Goal: Task Accomplishment & Management: Use online tool/utility

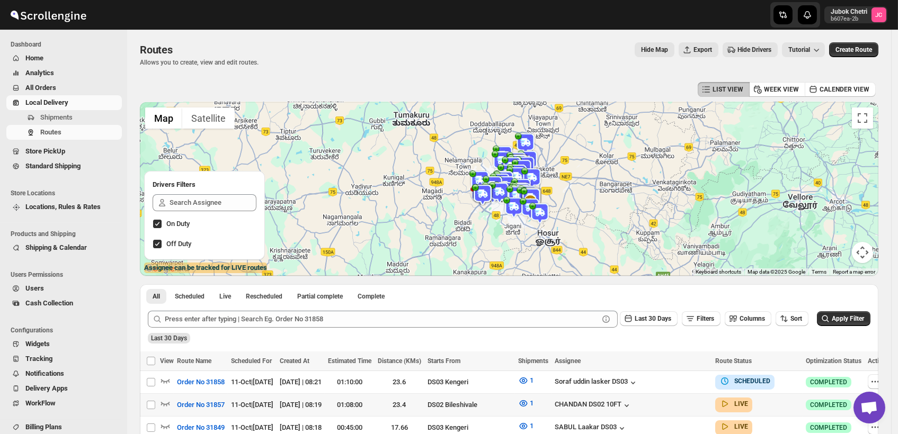
scroll to position [59, 0]
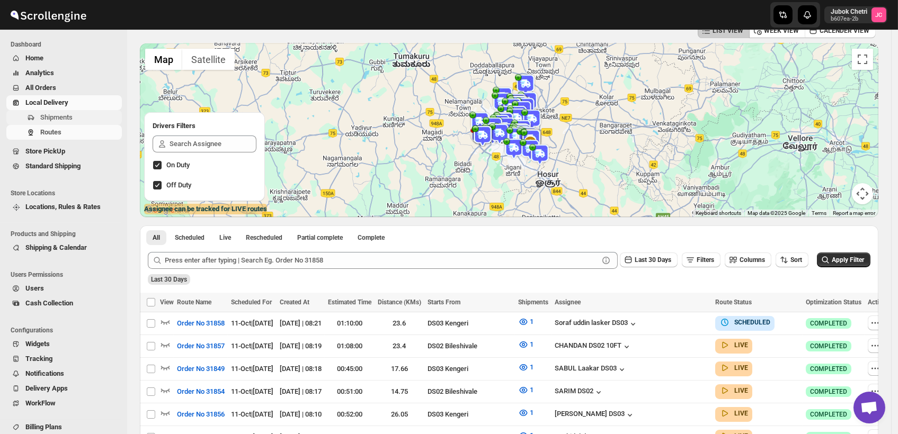
click at [92, 112] on span "Shipments" at bounding box center [79, 117] width 79 height 11
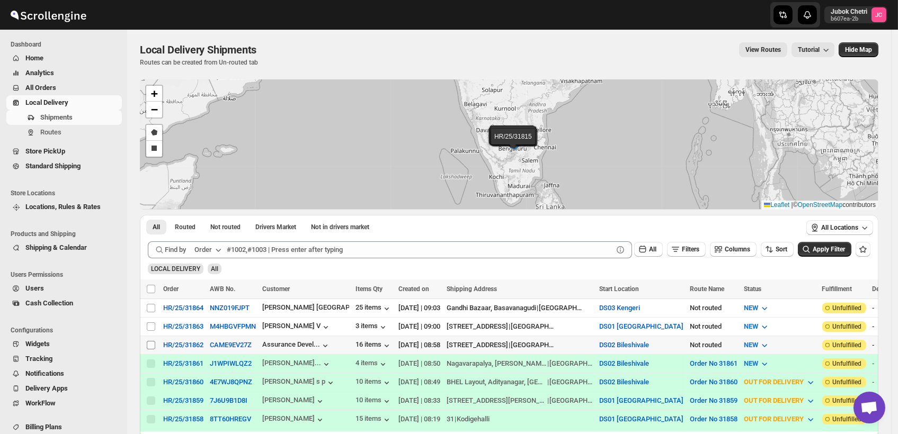
click at [147, 342] on input "Select shipment" at bounding box center [151, 345] width 8 height 8
checkbox input "true"
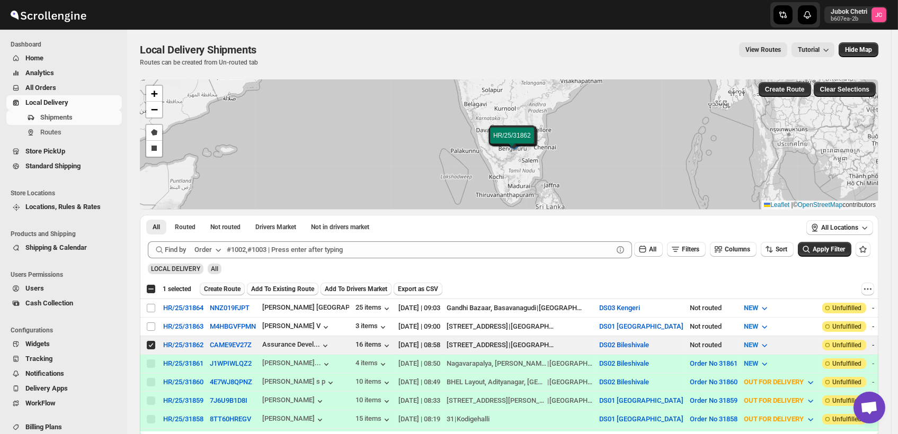
click at [223, 291] on span "Create Route" at bounding box center [222, 289] width 37 height 8
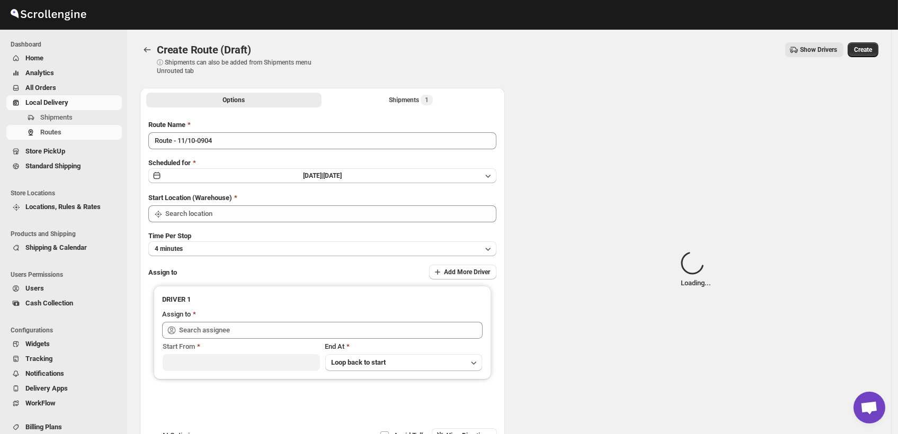
type input "DS02 Bileshivale"
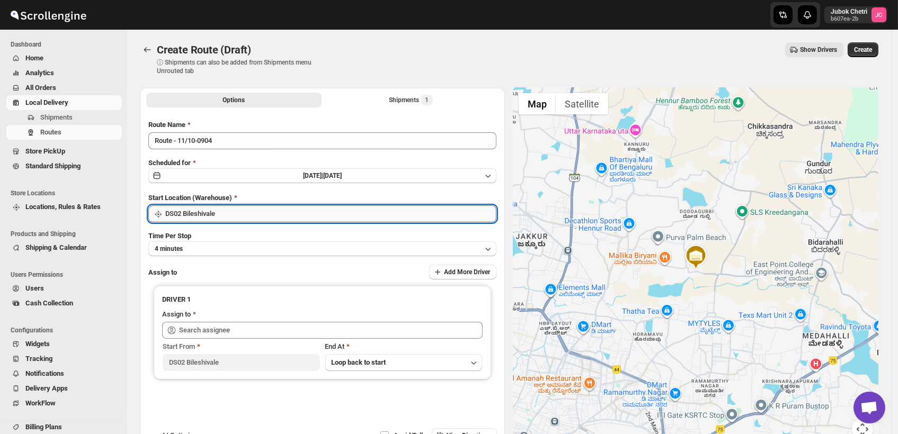
click at [225, 216] on input "DS02 Bileshivale" at bounding box center [330, 214] width 331 height 17
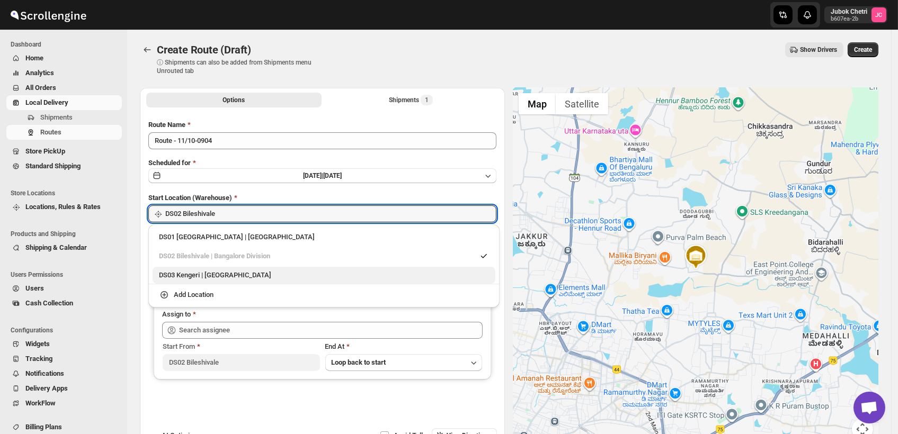
click at [220, 282] on div "DS03 Kengeri | Bengaluru" at bounding box center [324, 275] width 343 height 17
type input "DS03 Kengeri"
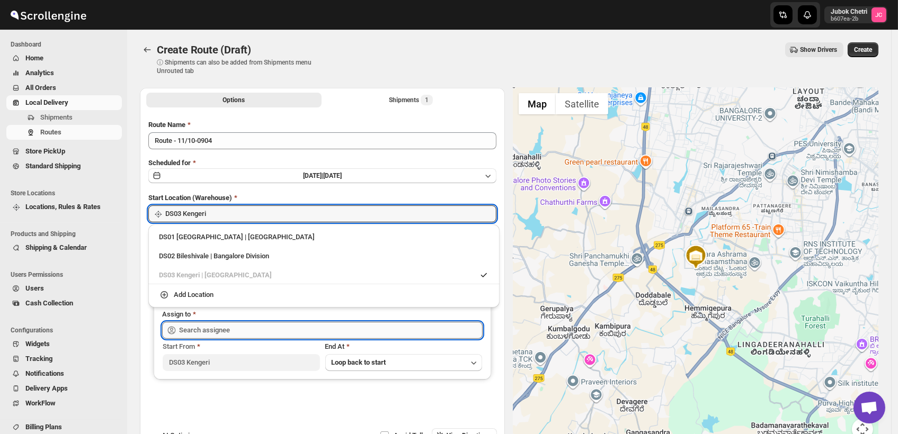
click at [248, 330] on input "text" at bounding box center [331, 330] width 304 height 17
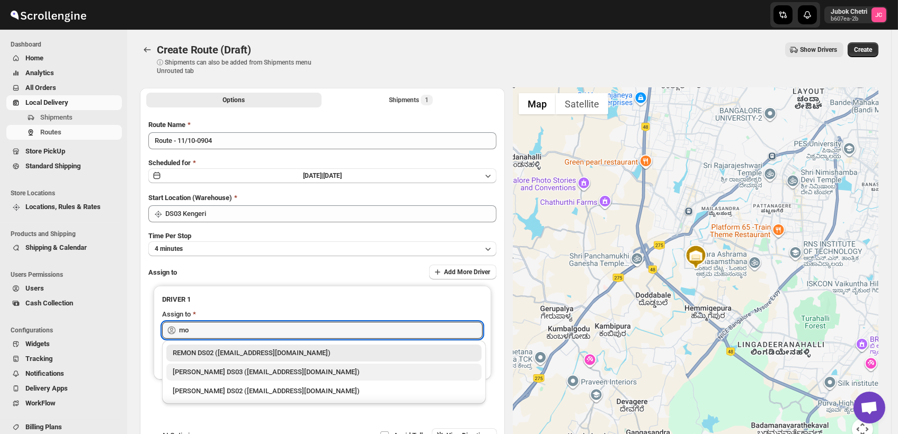
click at [265, 375] on div "[PERSON_NAME] DS03 ([EMAIL_ADDRESS][DOMAIN_NAME])" at bounding box center [324, 372] width 303 height 11
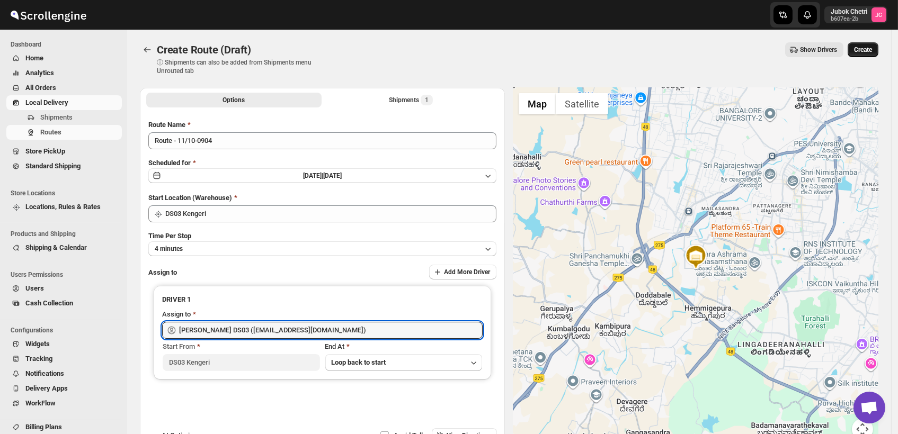
type input "[PERSON_NAME] DS03 ([EMAIL_ADDRESS][DOMAIN_NAME])"
click at [878, 49] on button "Create" at bounding box center [863, 49] width 31 height 15
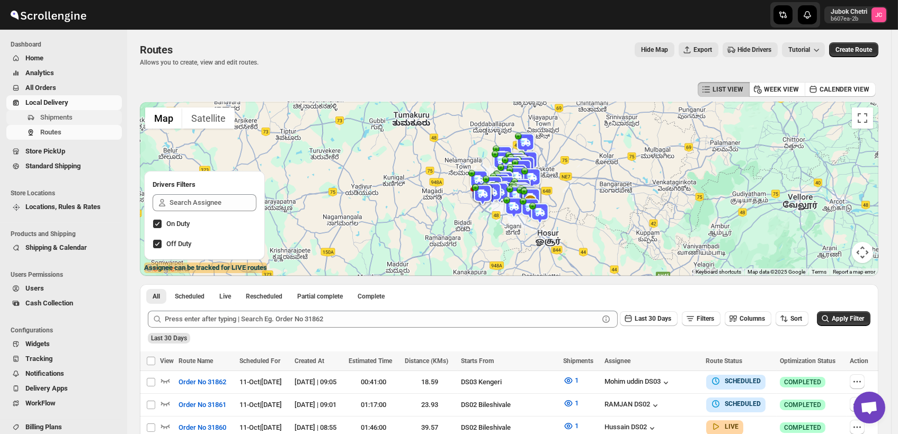
click at [90, 118] on span "Shipments" at bounding box center [79, 117] width 79 height 11
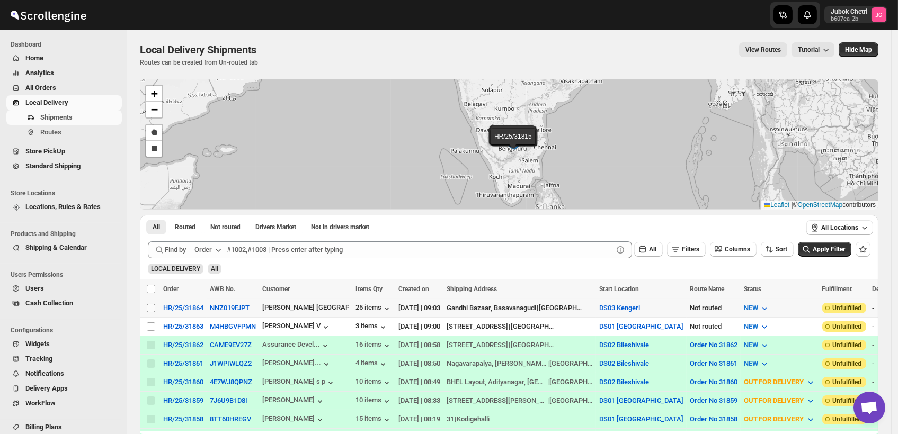
click at [153, 310] on input "Select shipment" at bounding box center [151, 308] width 8 height 8
checkbox input "true"
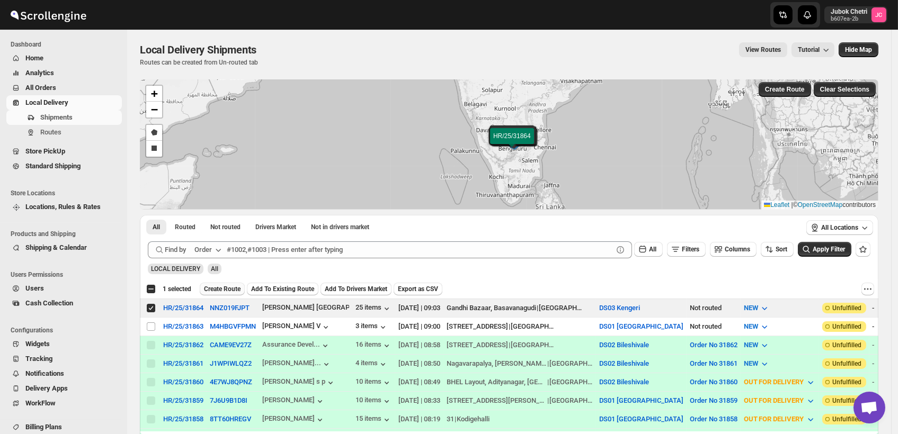
click at [230, 287] on span "Create Route" at bounding box center [222, 289] width 37 height 8
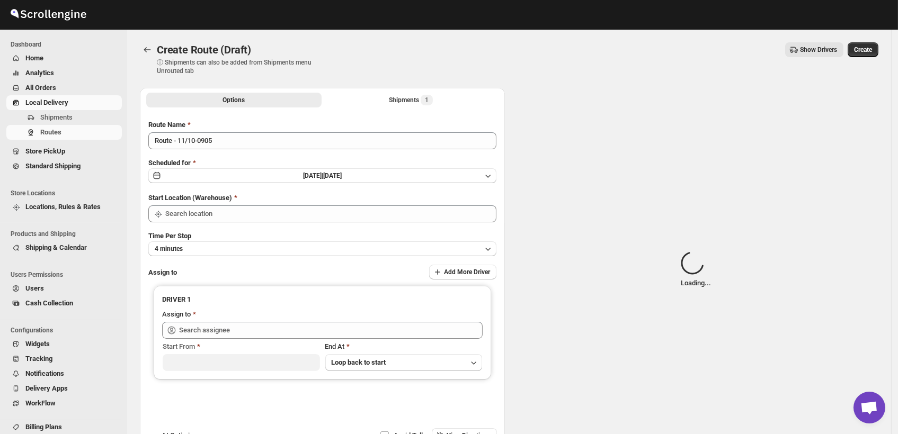
type input "DS03 Kengeri"
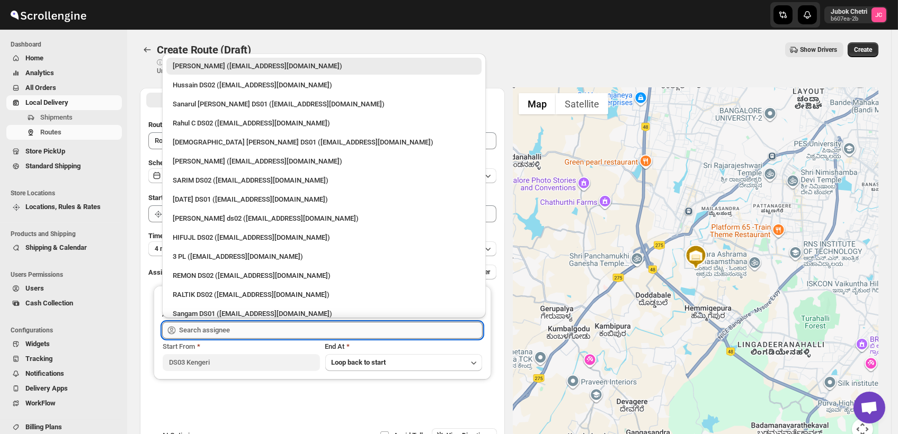
click at [228, 329] on input "text" at bounding box center [331, 330] width 304 height 17
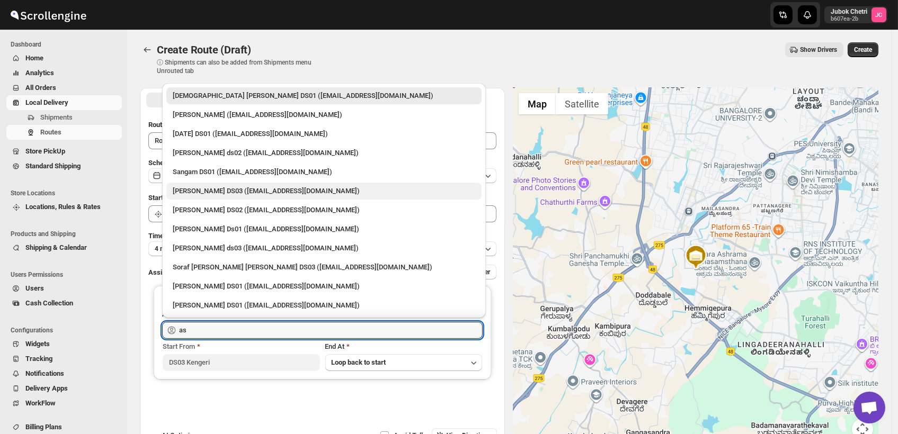
click at [214, 196] on div "[PERSON_NAME] DS03 ([EMAIL_ADDRESS][DOMAIN_NAME])" at bounding box center [324, 191] width 303 height 11
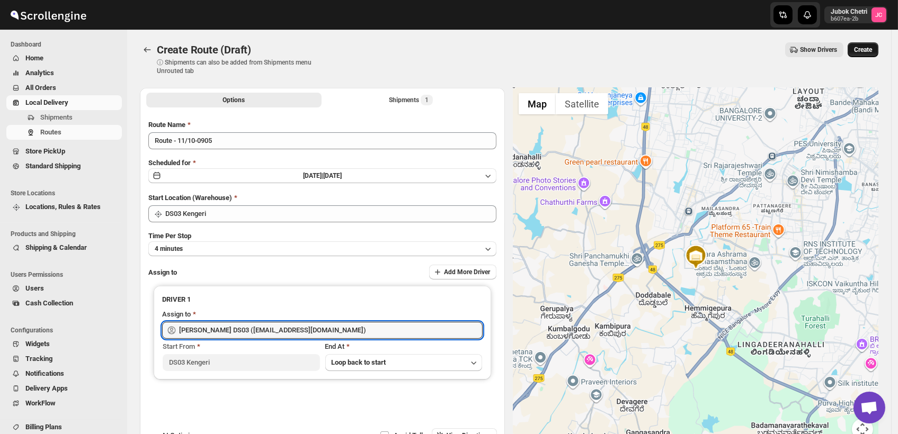
type input "[PERSON_NAME] DS03 ([EMAIL_ADDRESS][DOMAIN_NAME])"
click at [869, 49] on span "Create" at bounding box center [863, 50] width 18 height 8
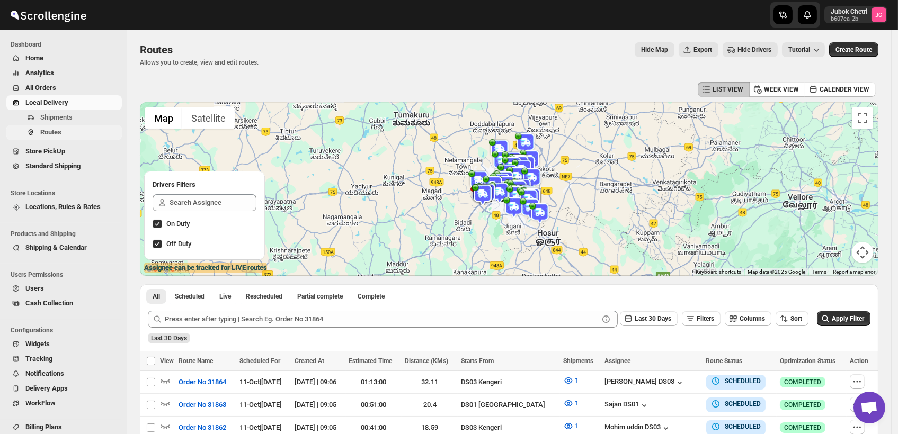
click at [83, 134] on span "Routes" at bounding box center [79, 132] width 79 height 11
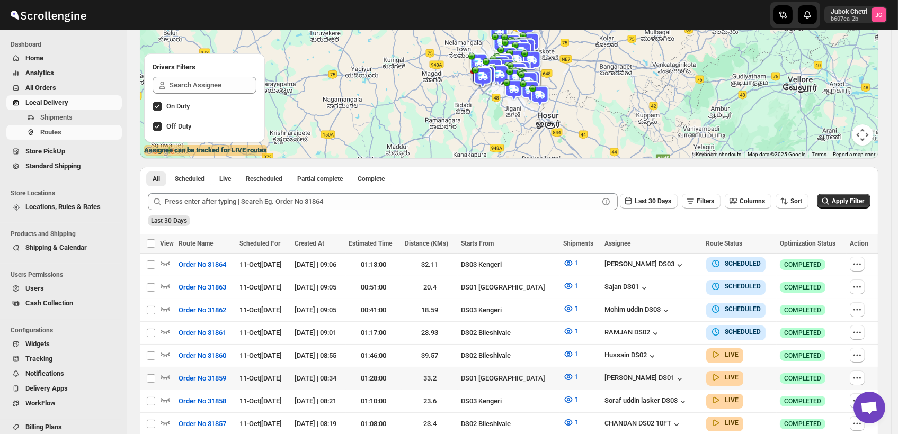
scroll to position [176, 0]
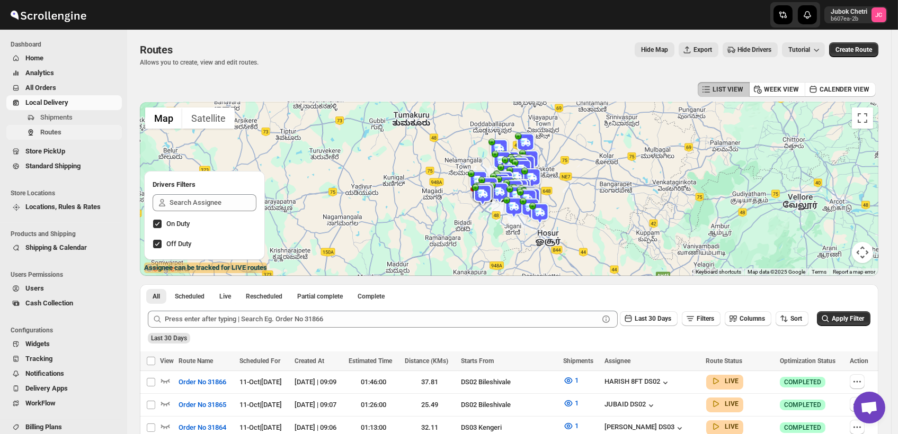
click at [83, 137] on span "Routes" at bounding box center [79, 132] width 79 height 11
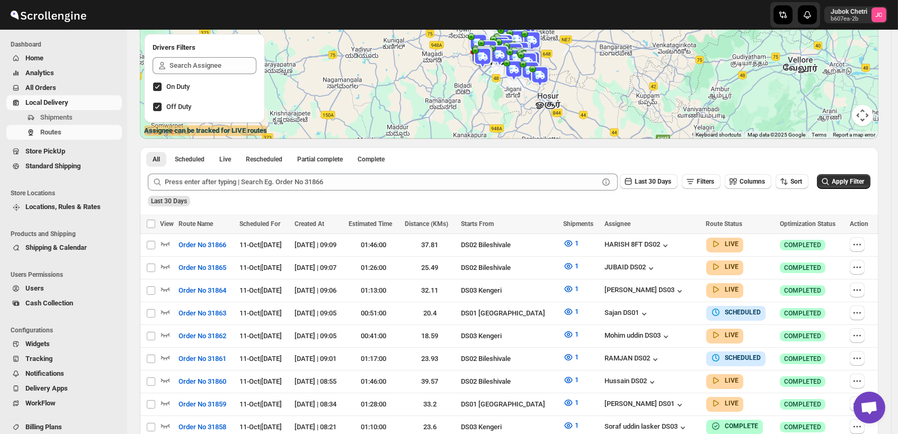
scroll to position [118, 0]
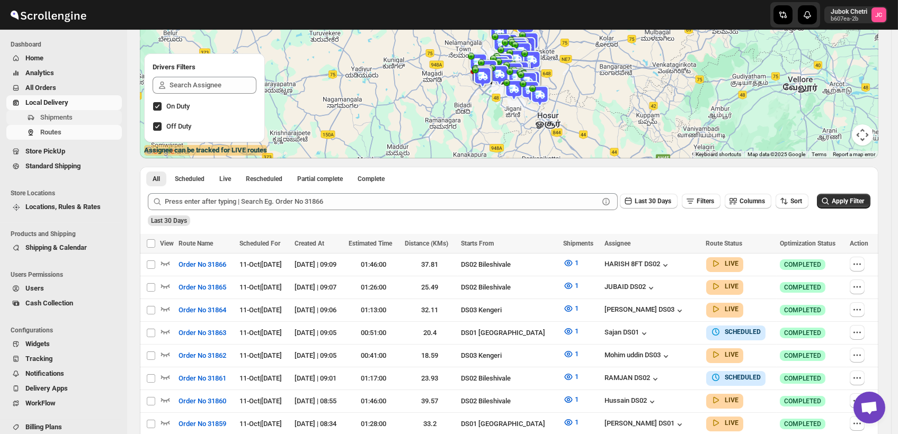
click at [78, 118] on span "Shipments" at bounding box center [79, 117] width 79 height 11
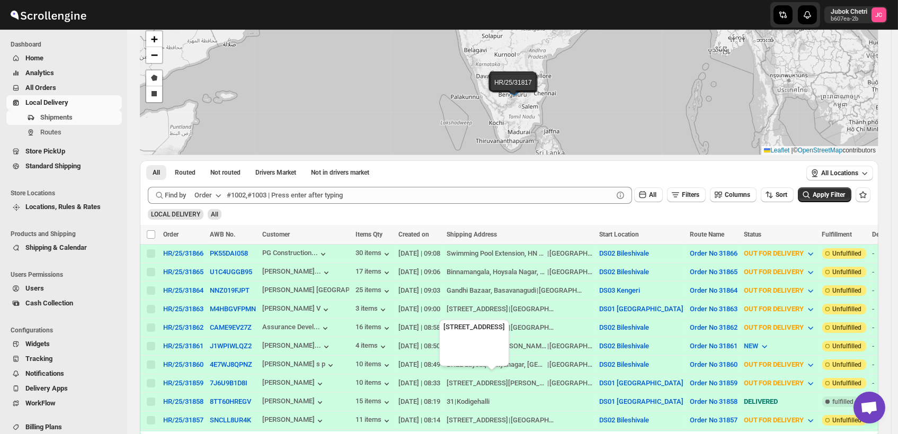
scroll to position [59, 0]
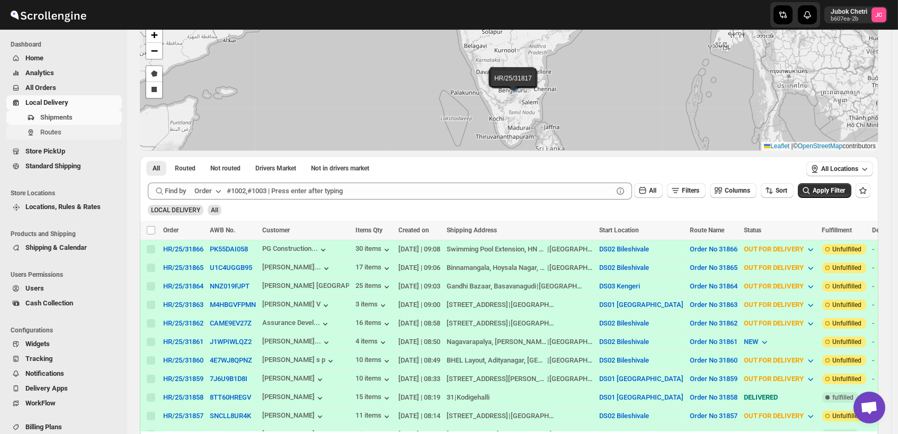
click at [51, 126] on button "Routes" at bounding box center [64, 132] width 116 height 15
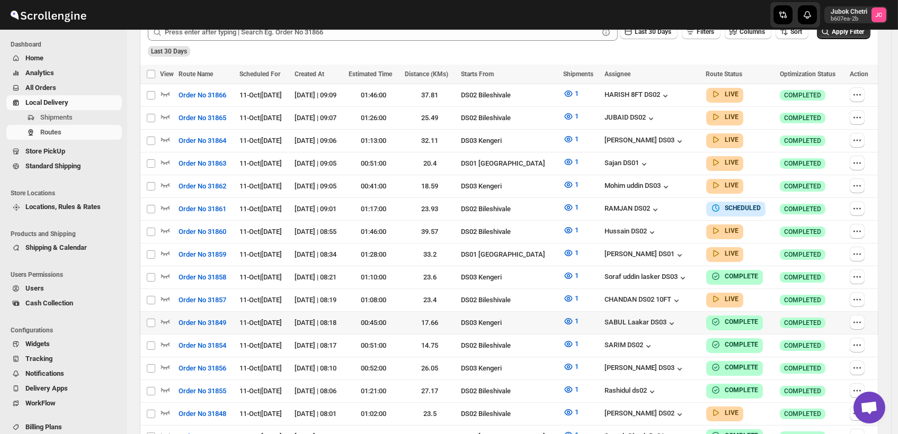
scroll to position [294, 0]
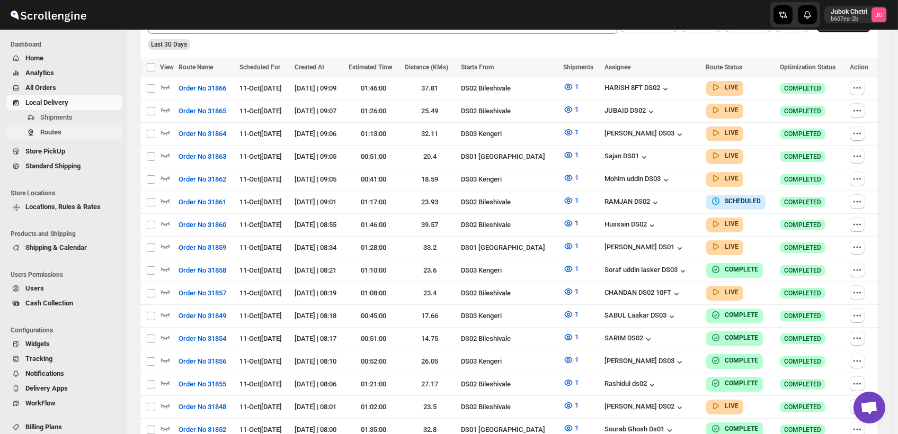
click at [69, 128] on span "Routes" at bounding box center [79, 132] width 79 height 11
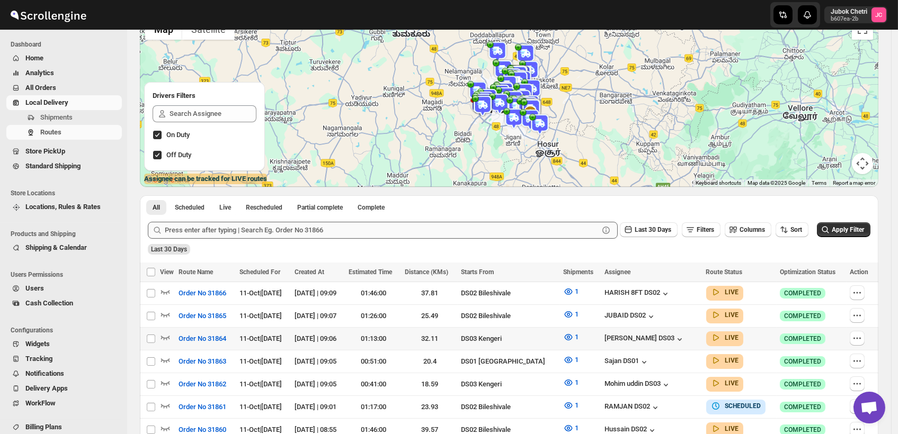
scroll to position [118, 0]
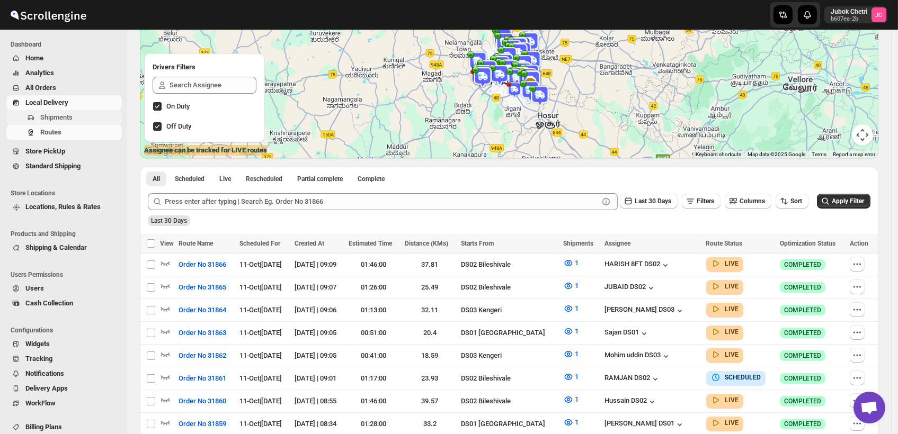
click at [86, 119] on span "Shipments" at bounding box center [79, 117] width 79 height 11
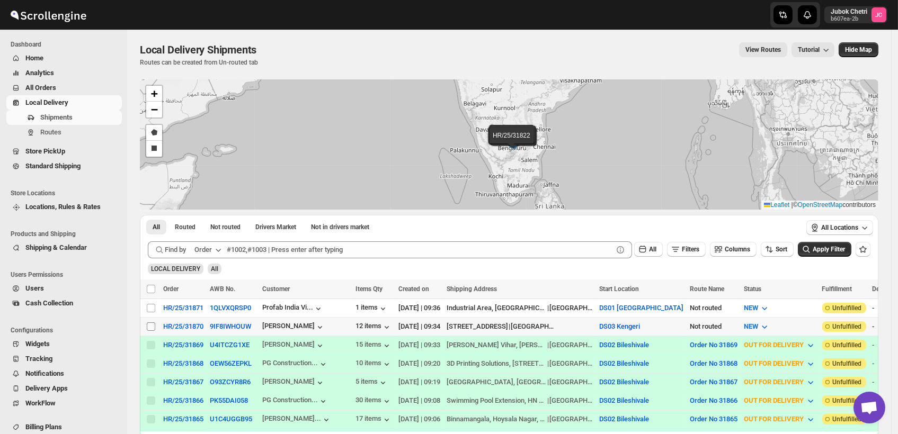
click at [153, 323] on input "Select shipment" at bounding box center [151, 327] width 8 height 8
checkbox input "true"
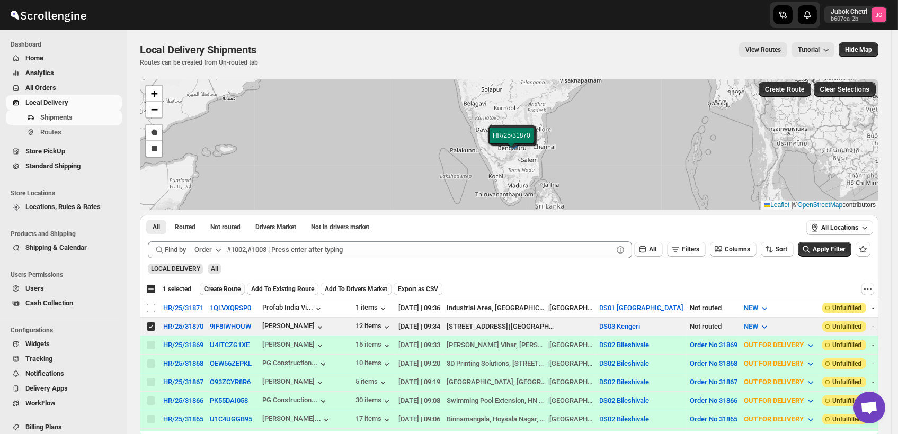
click at [228, 288] on span "Create Route" at bounding box center [222, 289] width 37 height 8
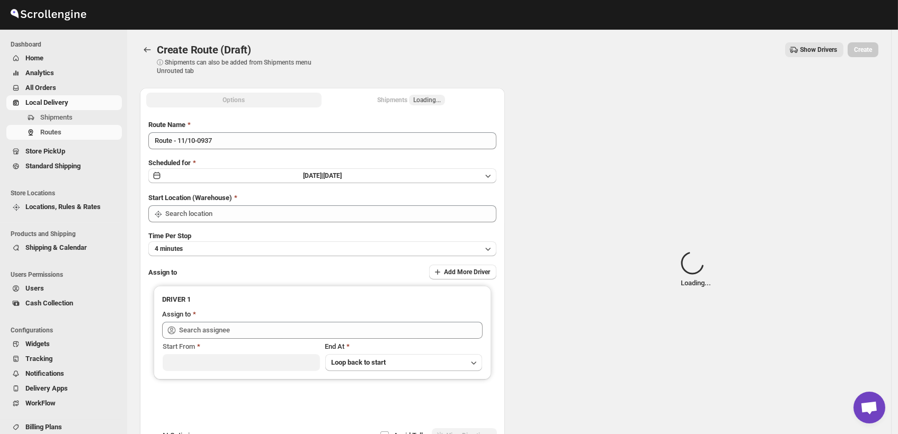
type input "DS03 Kengeri"
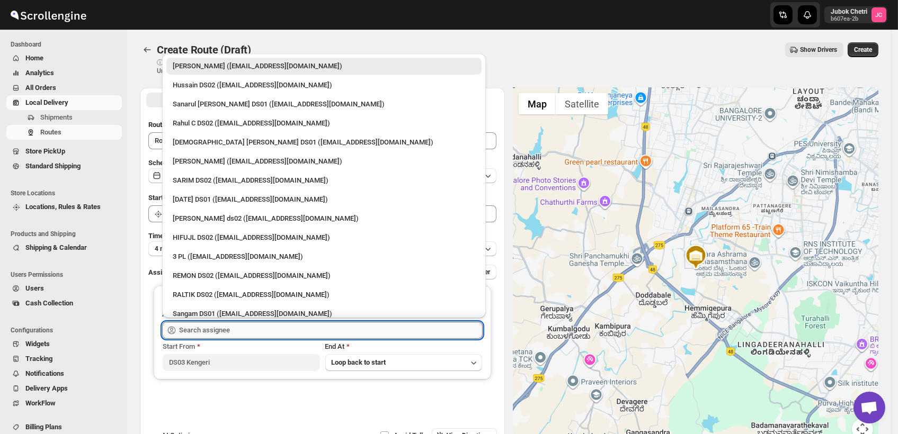
click at [246, 325] on input "text" at bounding box center [331, 330] width 304 height 17
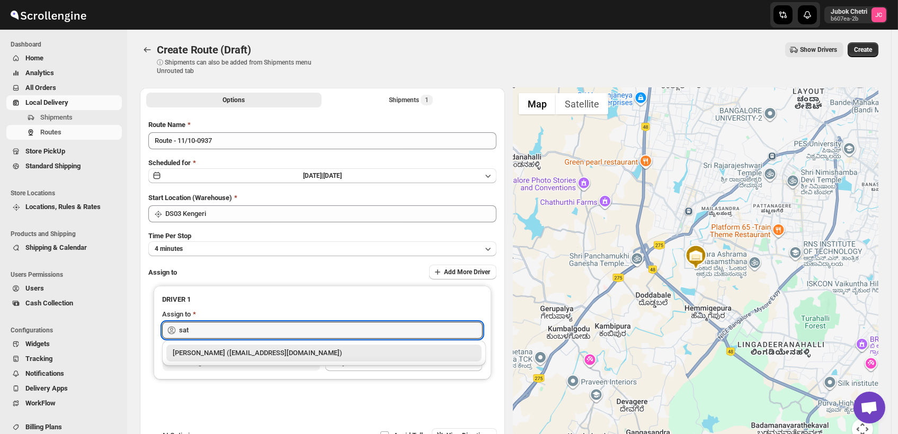
click at [248, 353] on div "[PERSON_NAME] ([EMAIL_ADDRESS][DOMAIN_NAME])" at bounding box center [324, 353] width 303 height 11
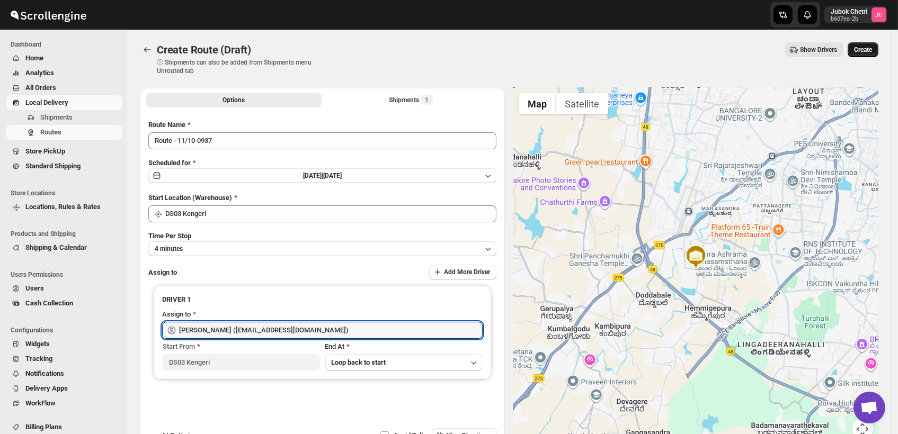
type input "[PERSON_NAME] ([EMAIL_ADDRESS][DOMAIN_NAME])"
click at [872, 48] on span "Create" at bounding box center [863, 50] width 18 height 8
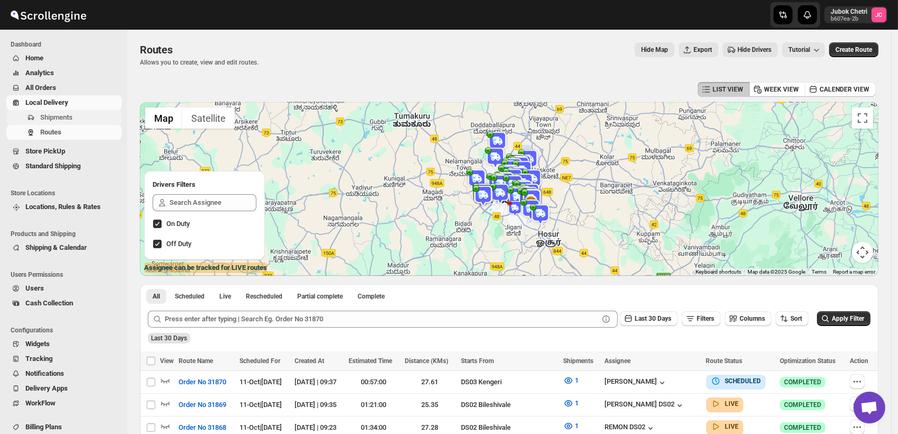
click at [79, 121] on span "Shipments" at bounding box center [79, 117] width 79 height 11
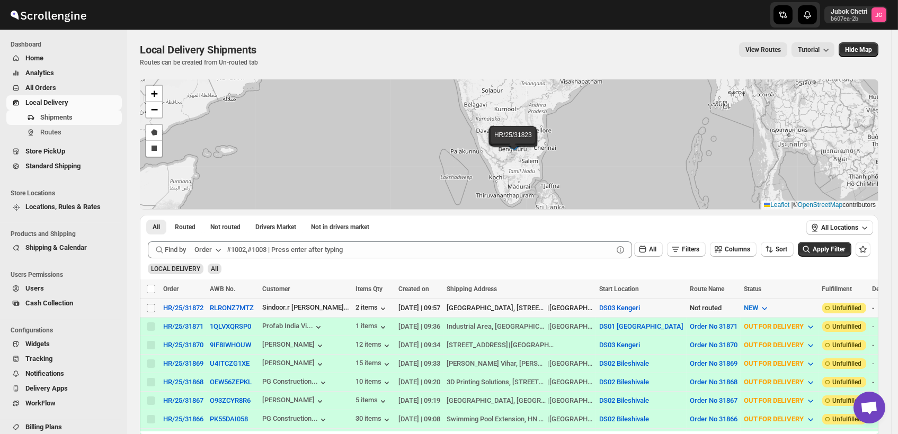
click at [150, 311] on input "Select shipment" at bounding box center [151, 308] width 8 height 8
checkbox input "true"
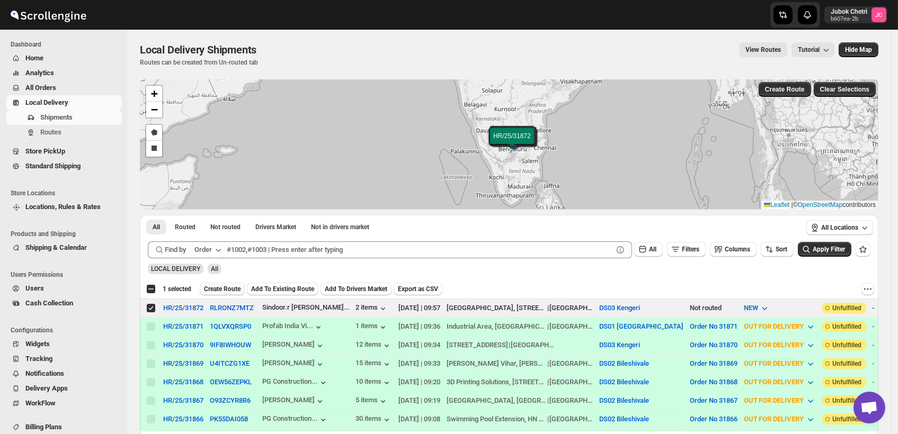
click at [236, 289] on span "Create Route" at bounding box center [222, 289] width 37 height 8
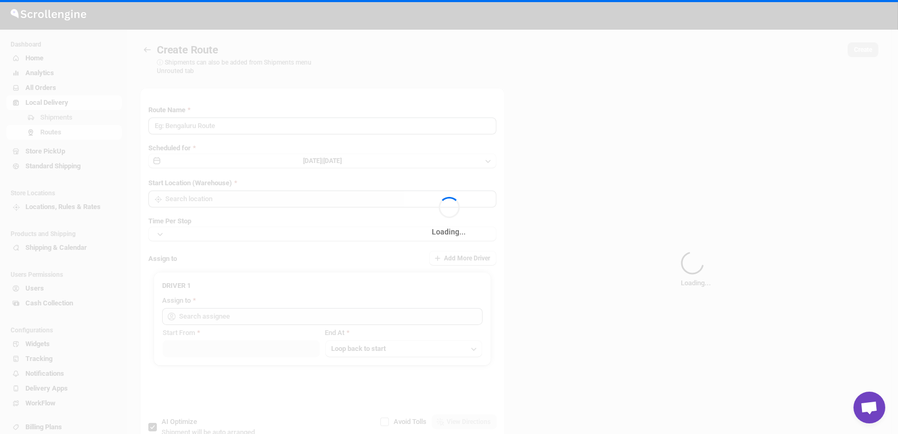
type input "Route - 11/10-0959"
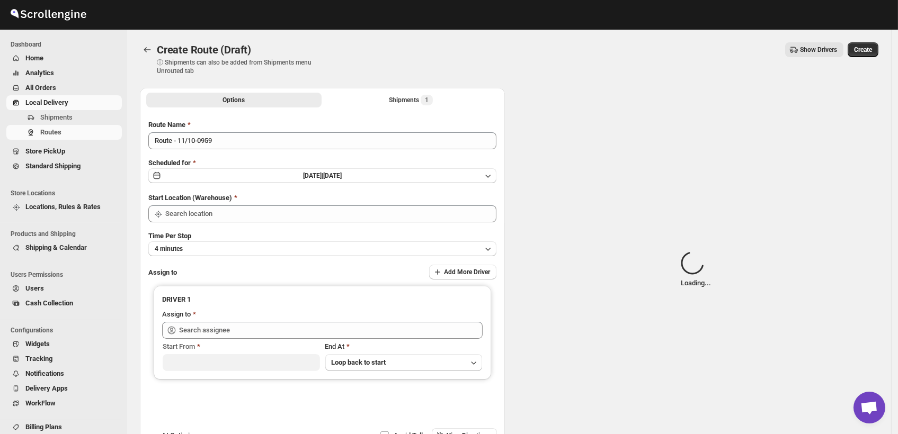
type input "DS03 Kengeri"
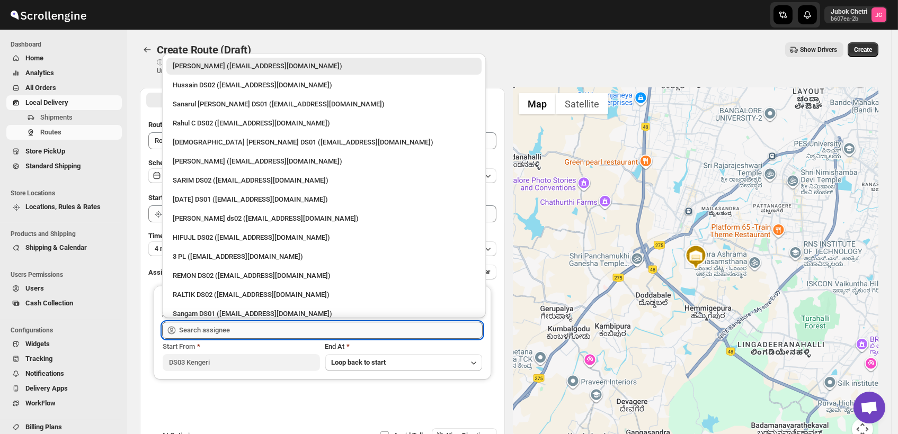
click at [236, 329] on input "text" at bounding box center [331, 330] width 304 height 17
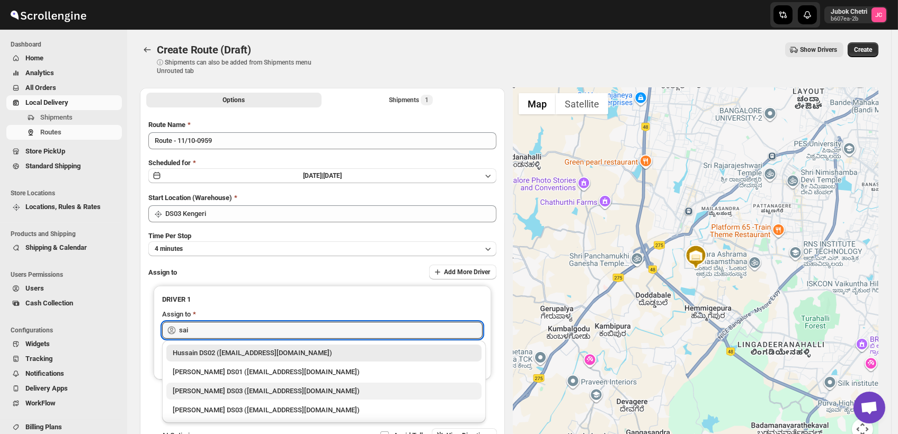
click at [196, 395] on div "[PERSON_NAME] DS03 ([EMAIL_ADDRESS][DOMAIN_NAME])" at bounding box center [324, 391] width 303 height 11
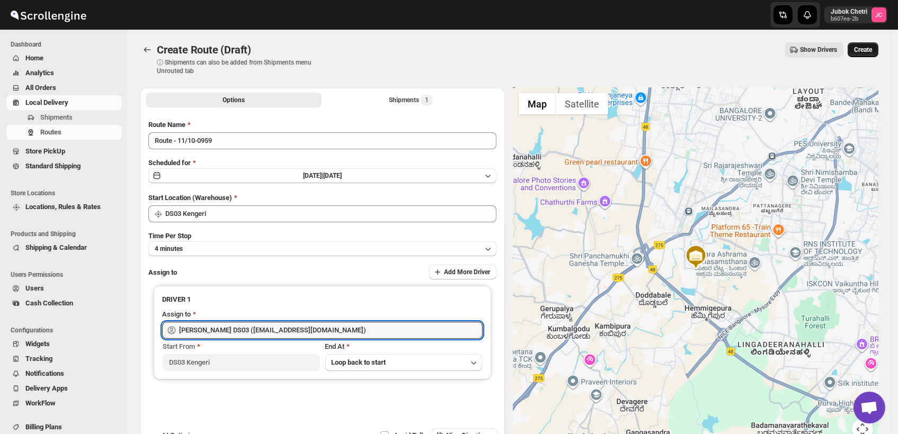
type input "[PERSON_NAME] DS03 ([EMAIL_ADDRESS][DOMAIN_NAME])"
click at [869, 45] on button "Create" at bounding box center [863, 49] width 31 height 15
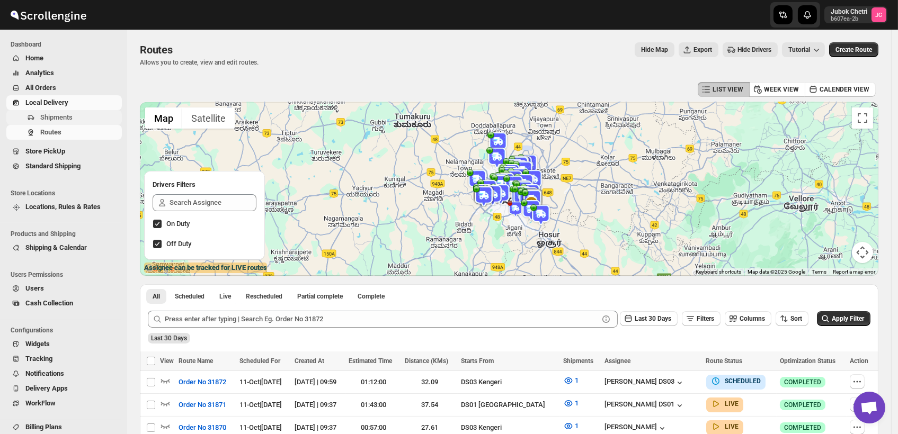
click at [91, 114] on span "Shipments" at bounding box center [79, 117] width 79 height 11
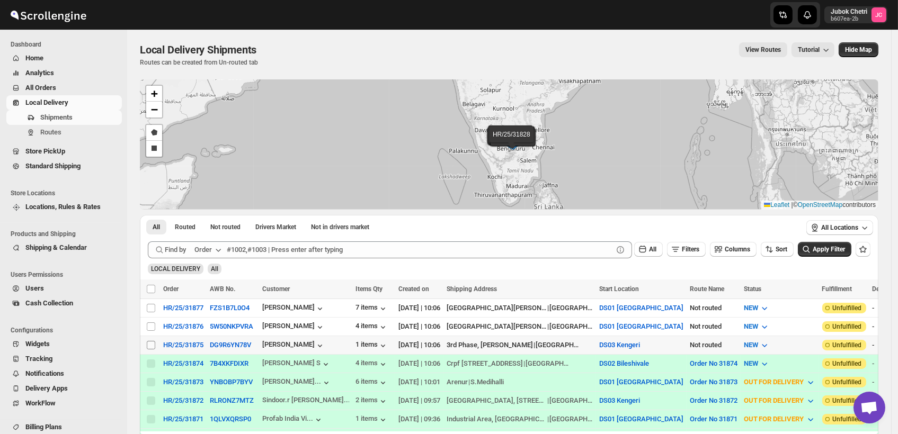
click at [153, 344] on input "Select shipment" at bounding box center [151, 345] width 8 height 8
checkbox input "true"
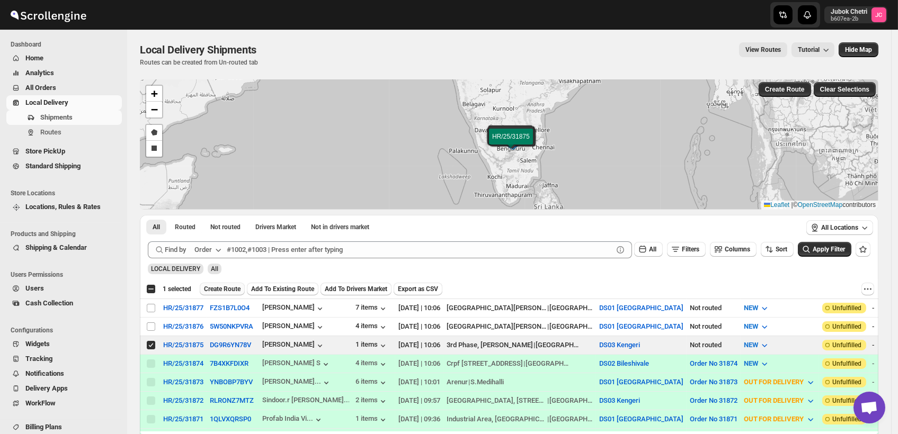
click at [228, 287] on span "Create Route" at bounding box center [222, 289] width 37 height 8
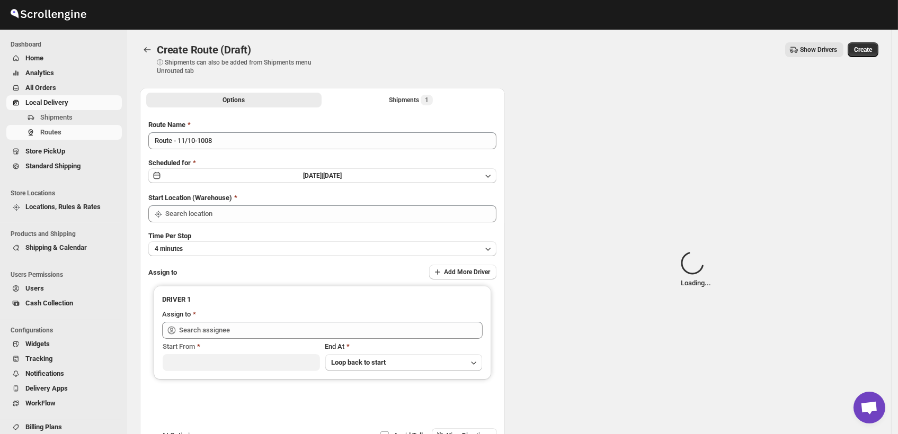
type input "DS03 Kengeri"
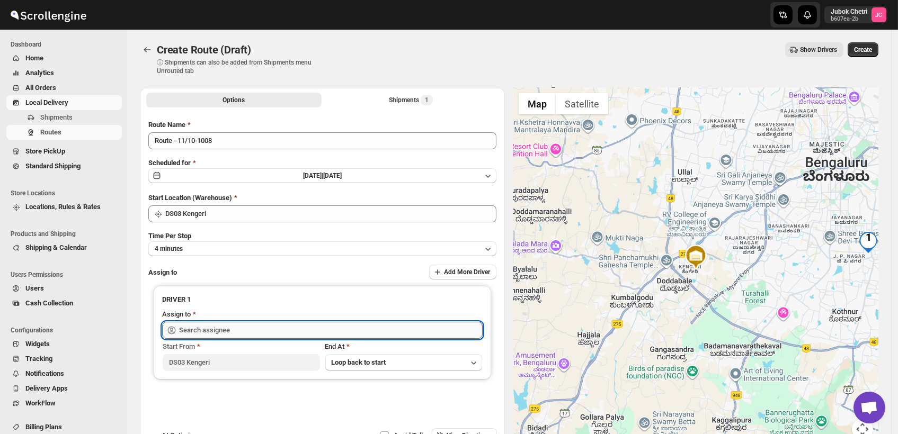
click at [258, 333] on input "text" at bounding box center [331, 330] width 304 height 17
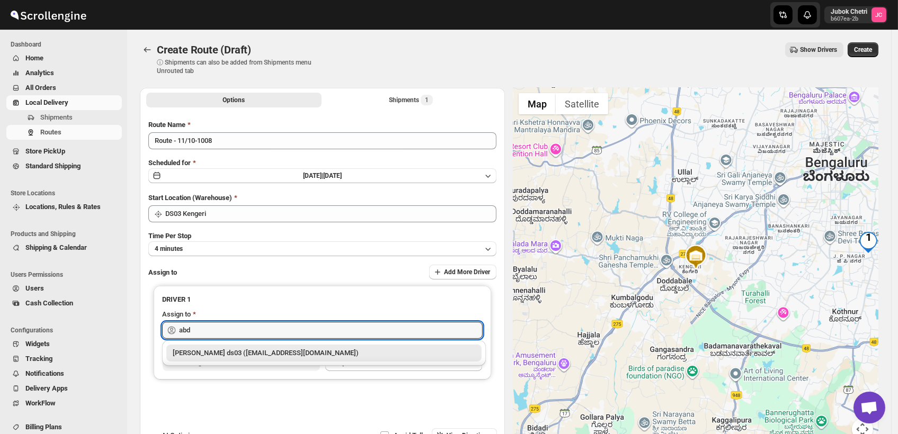
click at [262, 352] on div "[PERSON_NAME] ds03 ([EMAIL_ADDRESS][DOMAIN_NAME])" at bounding box center [324, 353] width 303 height 11
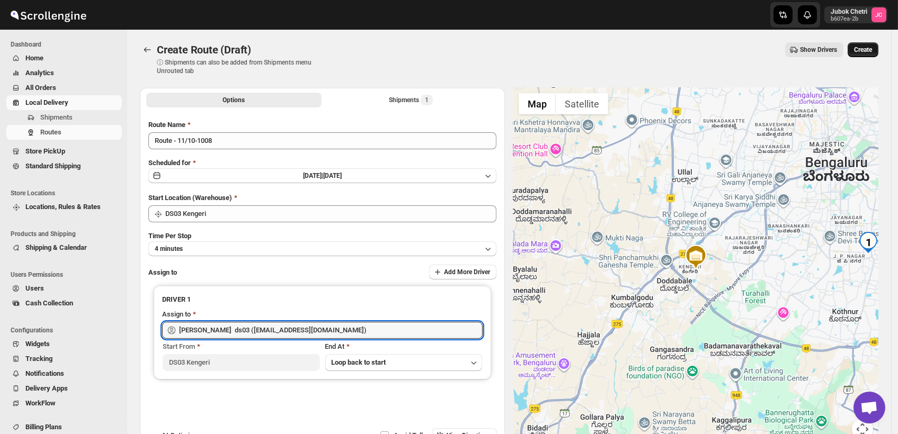
type input "[PERSON_NAME] ds03 ([EMAIL_ADDRESS][DOMAIN_NAME])"
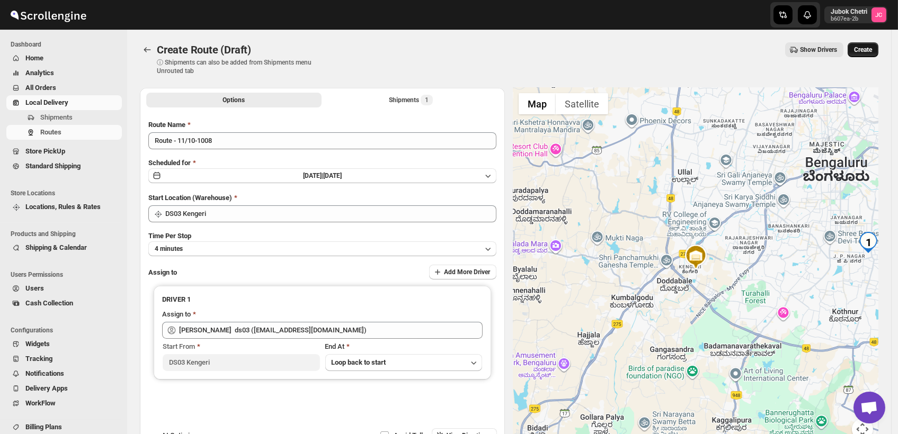
click at [872, 46] on span "Create" at bounding box center [863, 50] width 18 height 8
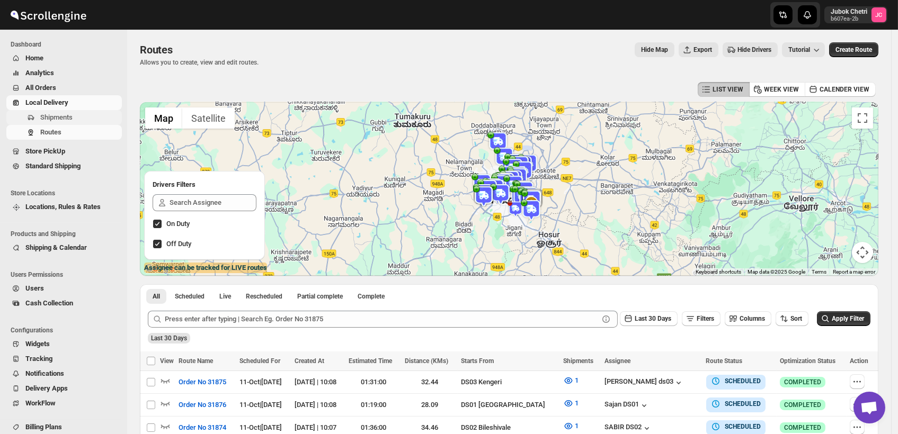
click at [83, 121] on span "Shipments" at bounding box center [79, 117] width 79 height 11
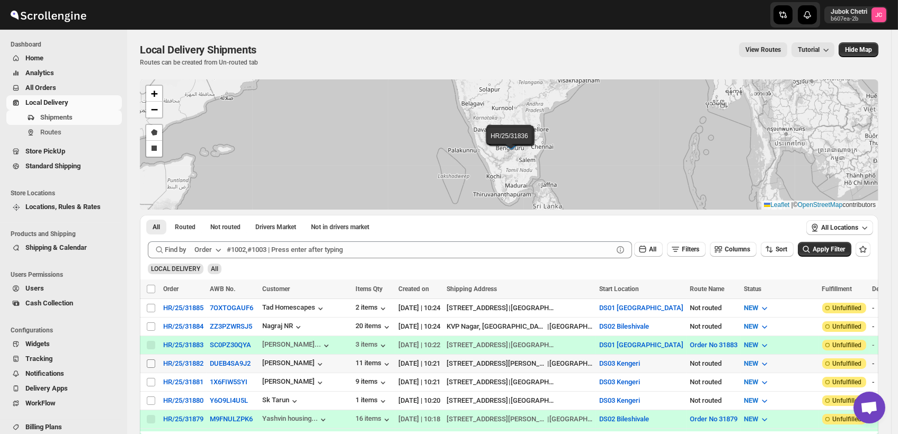
click at [151, 361] on input "Select shipment" at bounding box center [151, 364] width 8 height 8
checkbox input "true"
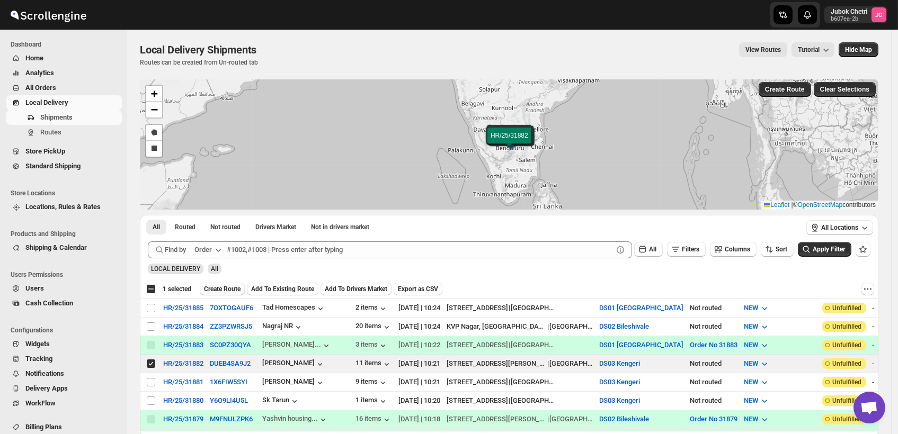
click at [219, 286] on span "Create Route" at bounding box center [222, 289] width 37 height 8
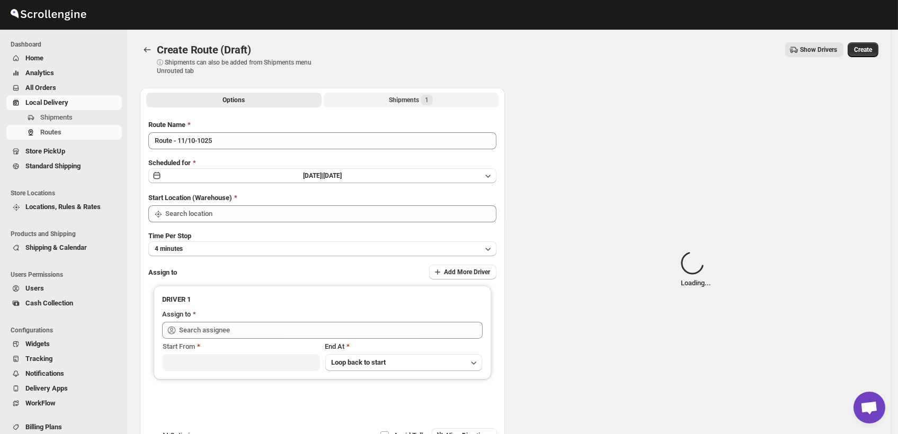
type input "DS03 Kengeri"
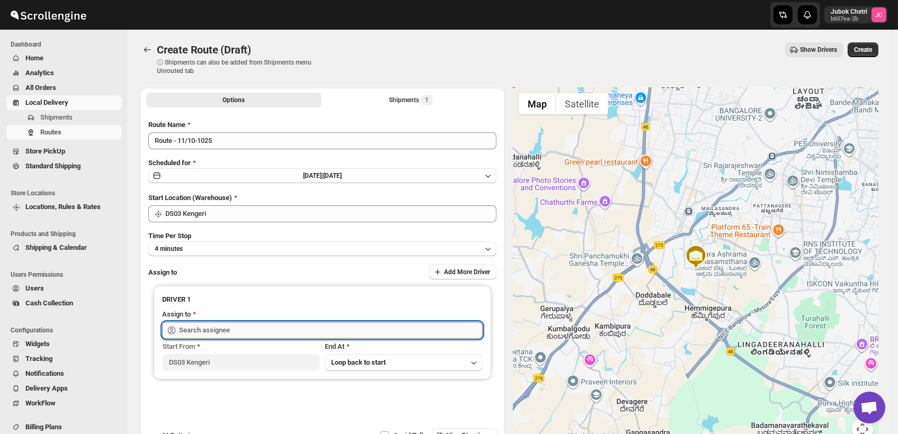
click at [240, 325] on input "text" at bounding box center [331, 330] width 304 height 17
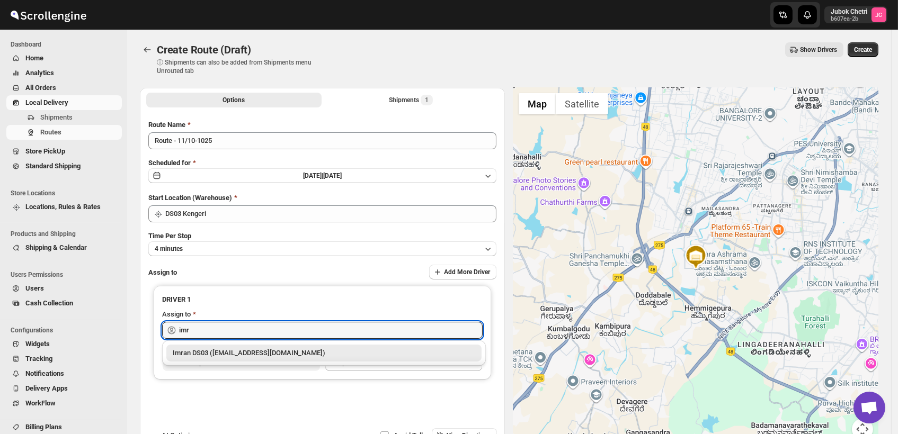
click at [252, 357] on div "Imran DS03 ([EMAIL_ADDRESS][DOMAIN_NAME])" at bounding box center [324, 353] width 303 height 11
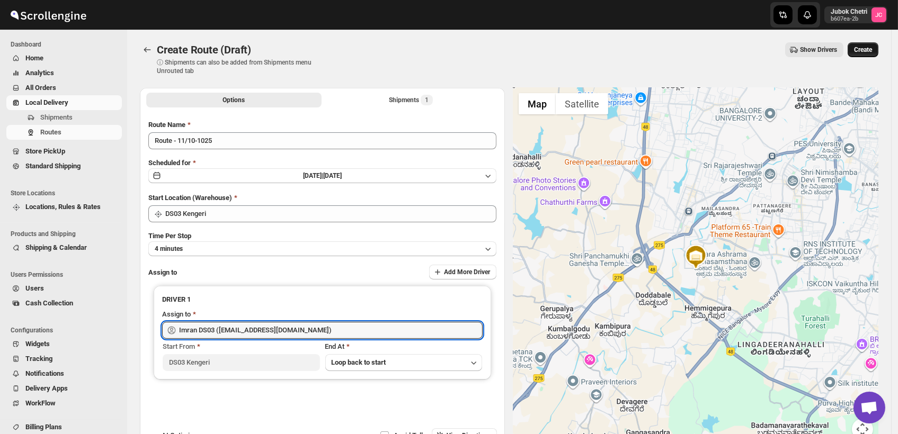
type input "Imran DS03 ([EMAIL_ADDRESS][DOMAIN_NAME])"
click at [871, 49] on span "Create" at bounding box center [863, 50] width 18 height 8
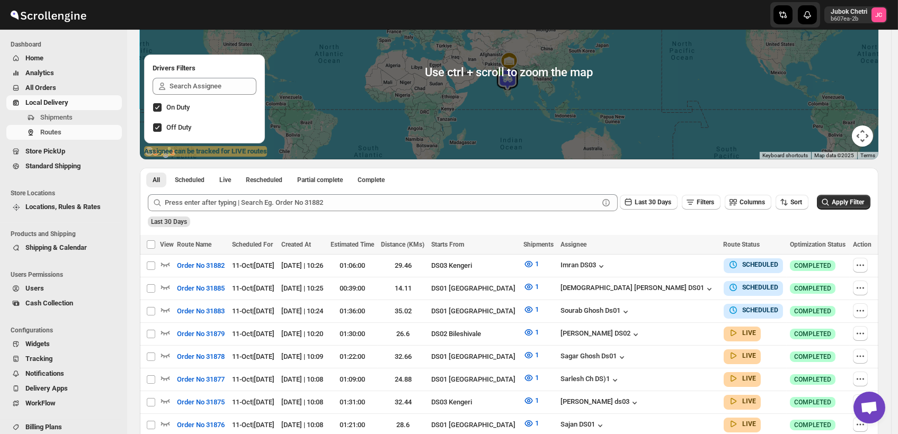
scroll to position [118, 0]
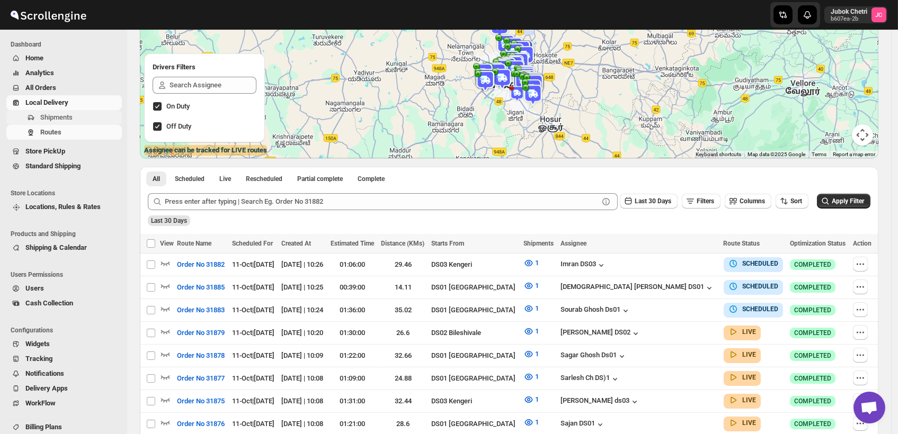
click at [61, 120] on span "Shipments" at bounding box center [56, 117] width 32 height 8
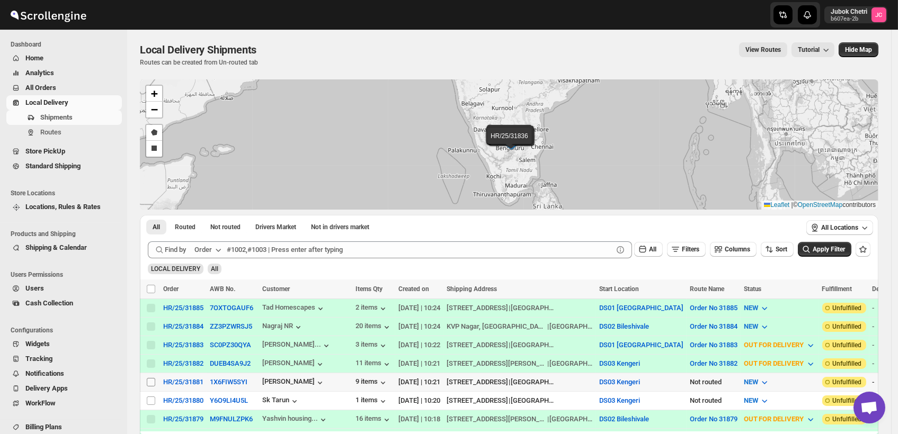
click at [153, 379] on input "Select shipment" at bounding box center [151, 382] width 8 height 8
checkbox input "true"
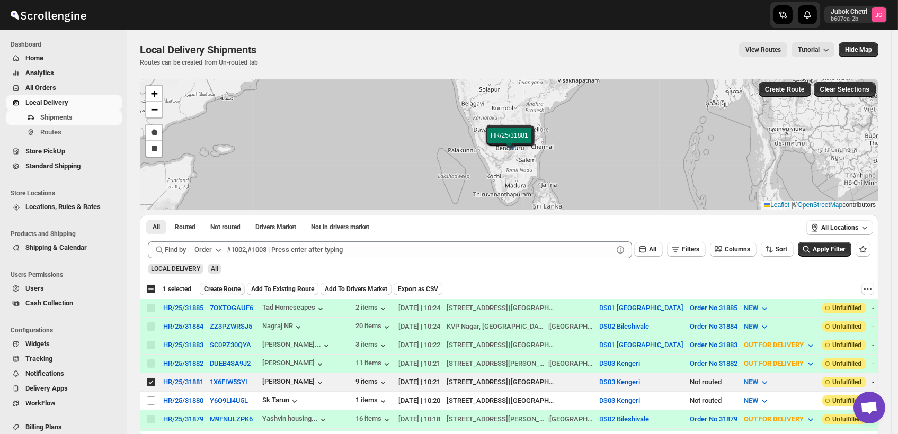
click at [224, 290] on span "Create Route" at bounding box center [222, 289] width 37 height 8
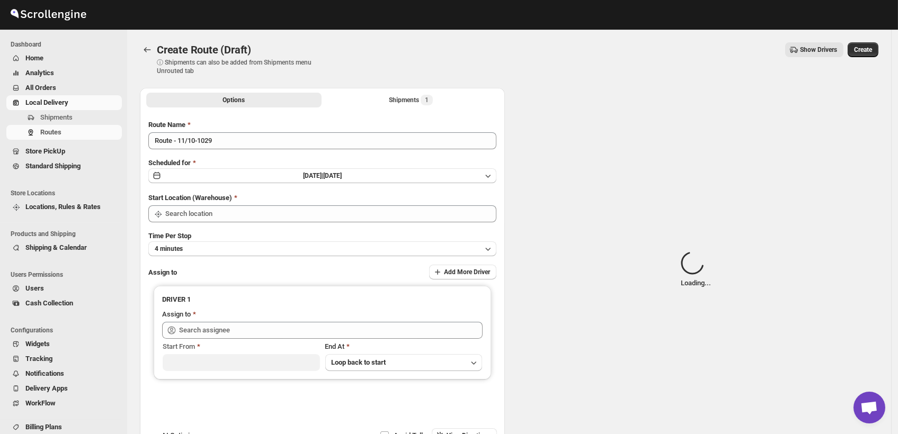
type input "DS03 Kengeri"
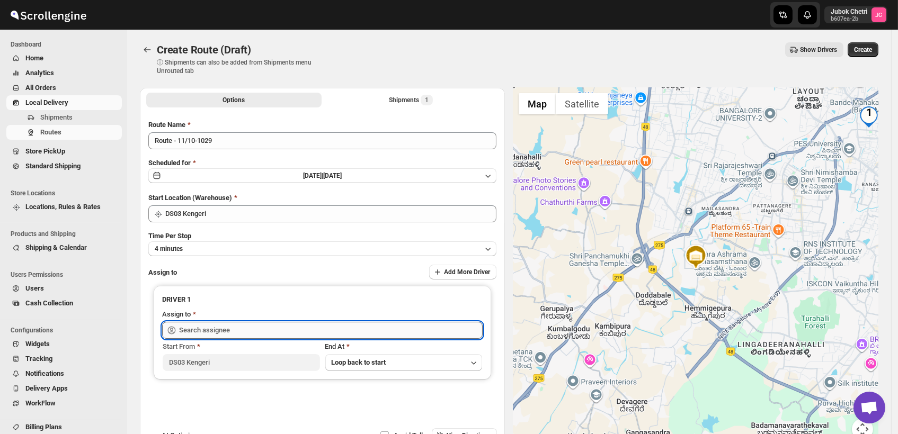
click at [211, 330] on input "text" at bounding box center [331, 330] width 304 height 17
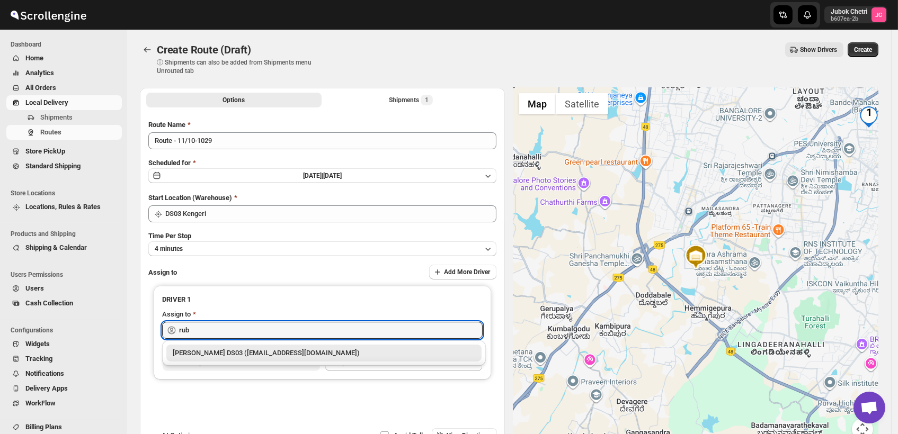
click at [220, 354] on div "[PERSON_NAME] DS03 ([EMAIL_ADDRESS][DOMAIN_NAME])" at bounding box center [324, 353] width 303 height 11
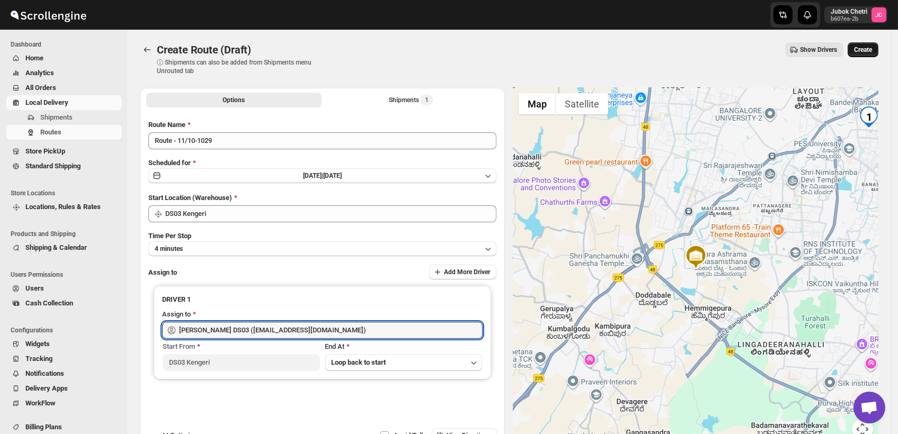
type input "[PERSON_NAME] DS03 ([EMAIL_ADDRESS][DOMAIN_NAME])"
click at [871, 46] on span "Create" at bounding box center [863, 50] width 18 height 8
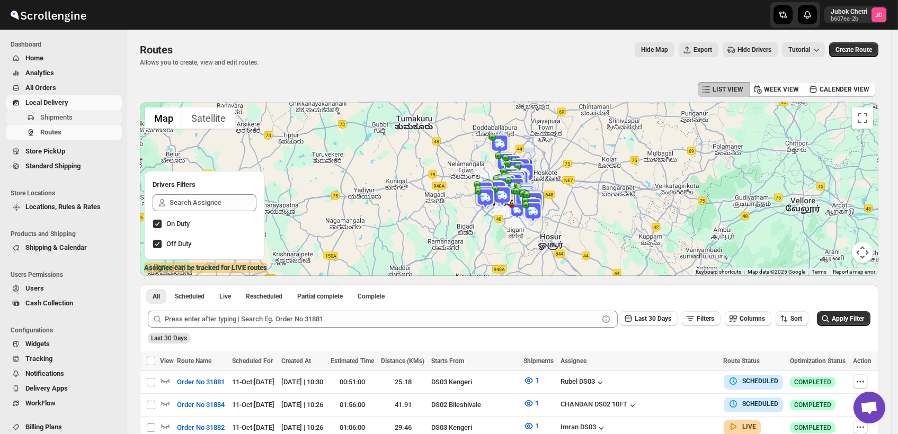
click at [85, 118] on span "Shipments" at bounding box center [79, 117] width 79 height 11
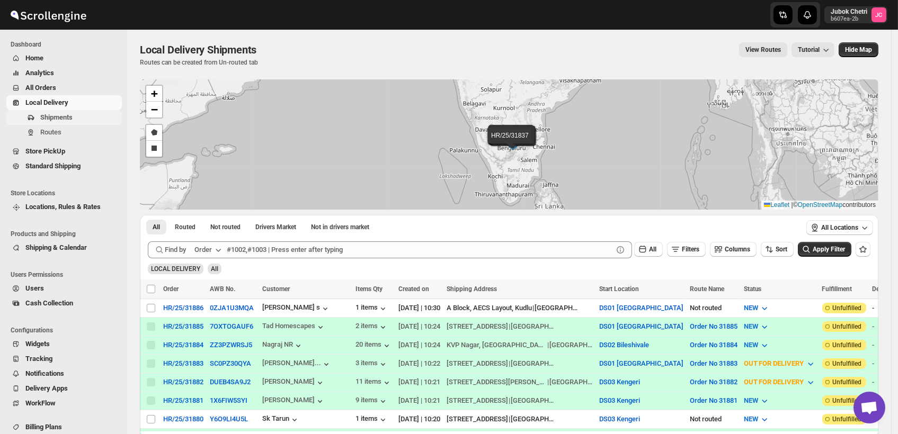
click at [81, 116] on span "Shipments" at bounding box center [79, 117] width 79 height 11
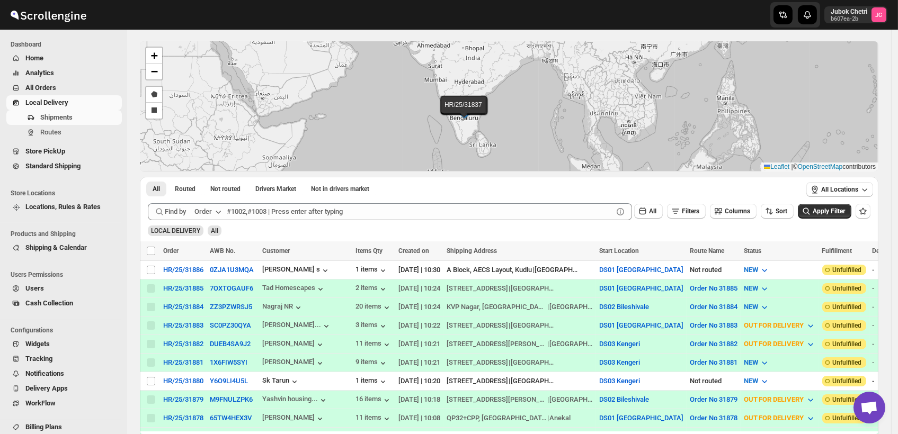
scroll to position [59, 0]
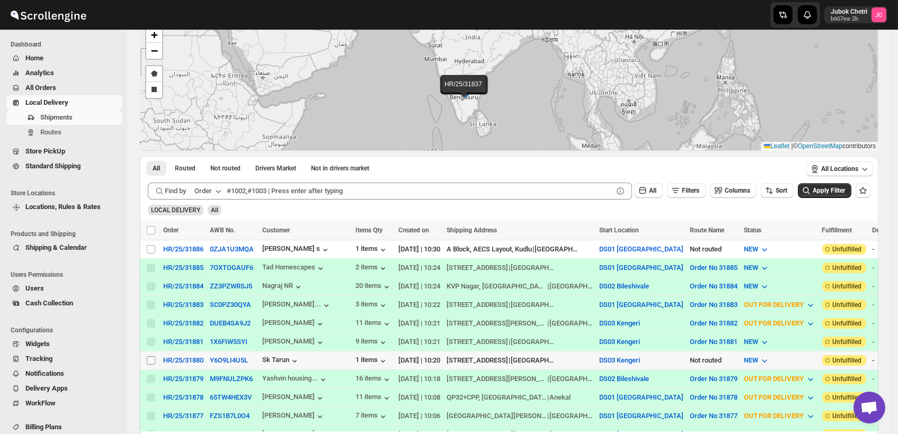
click at [150, 357] on input "Select shipment" at bounding box center [151, 361] width 8 height 8
checkbox input "true"
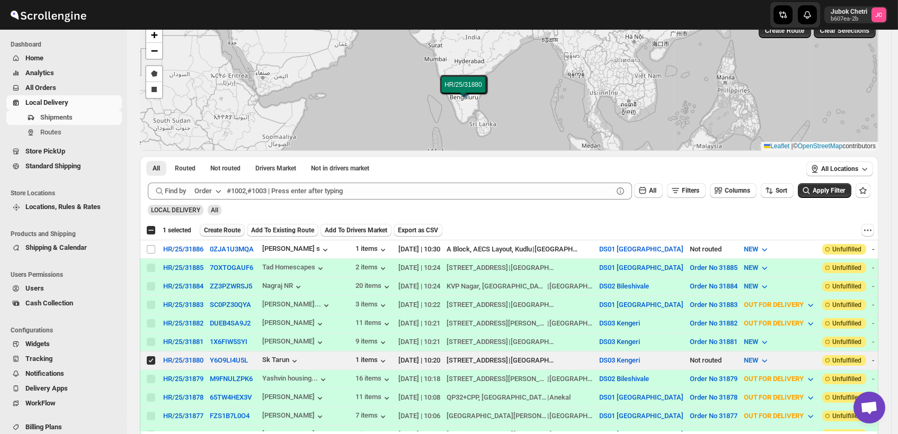
click at [223, 230] on span "Create Route" at bounding box center [222, 230] width 37 height 8
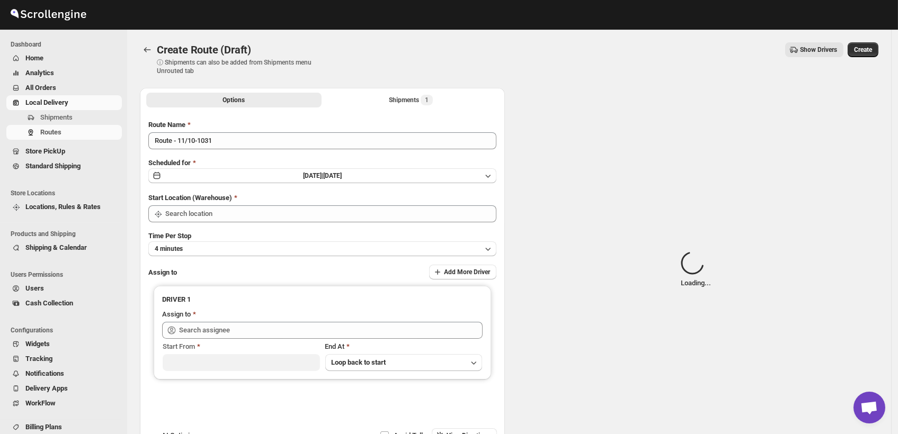
type input "DS03 Kengeri"
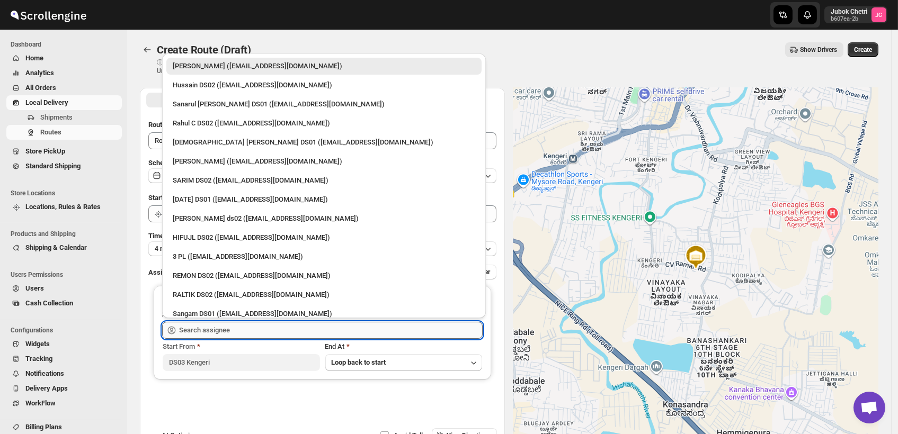
click at [212, 327] on input "text" at bounding box center [331, 330] width 304 height 17
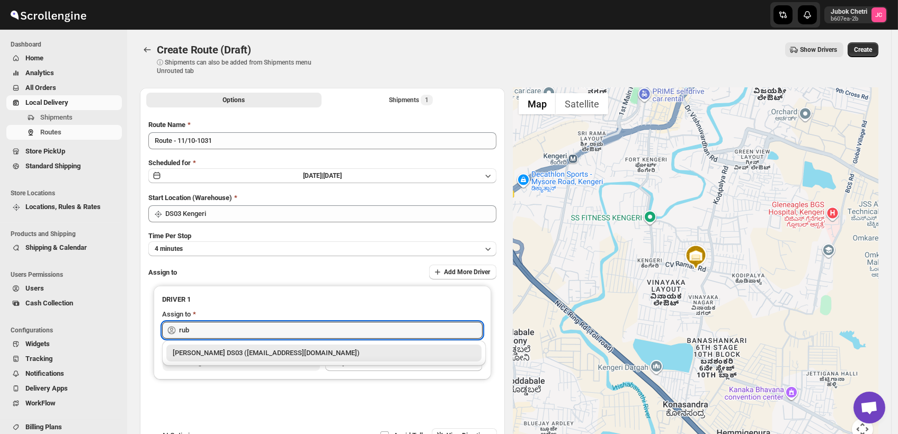
click at [227, 353] on div "[PERSON_NAME] DS03 ([EMAIL_ADDRESS][DOMAIN_NAME])" at bounding box center [324, 353] width 303 height 11
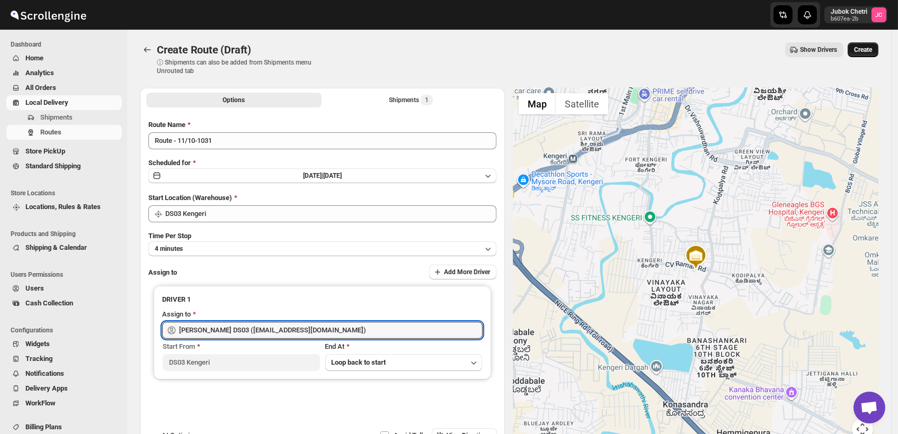
type input "[PERSON_NAME] DS03 ([EMAIL_ADDRESS][DOMAIN_NAME])"
click at [872, 54] on button "Create" at bounding box center [863, 49] width 31 height 15
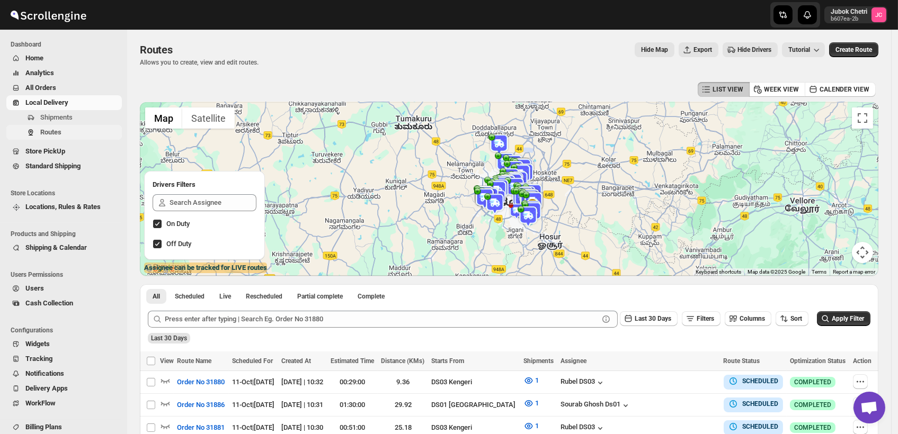
click at [55, 131] on span "Routes" at bounding box center [50, 132] width 21 height 8
click at [81, 113] on span "Shipments" at bounding box center [79, 117] width 79 height 11
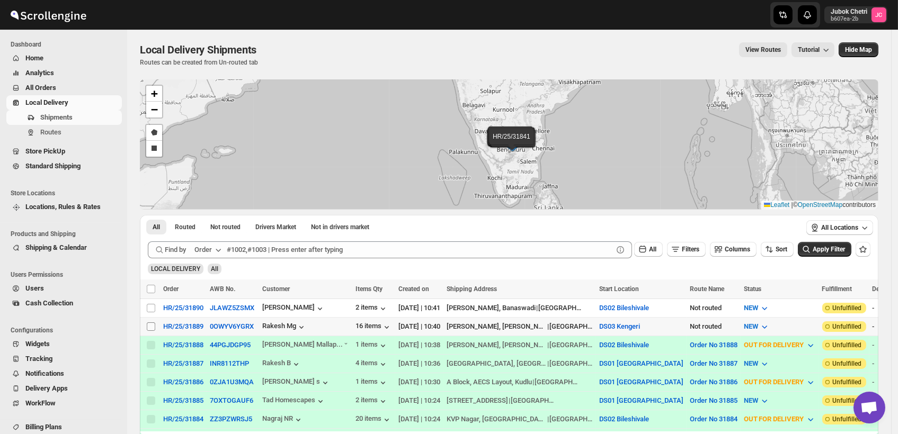
click at [149, 325] on input "Select shipment" at bounding box center [151, 327] width 8 height 8
checkbox input "true"
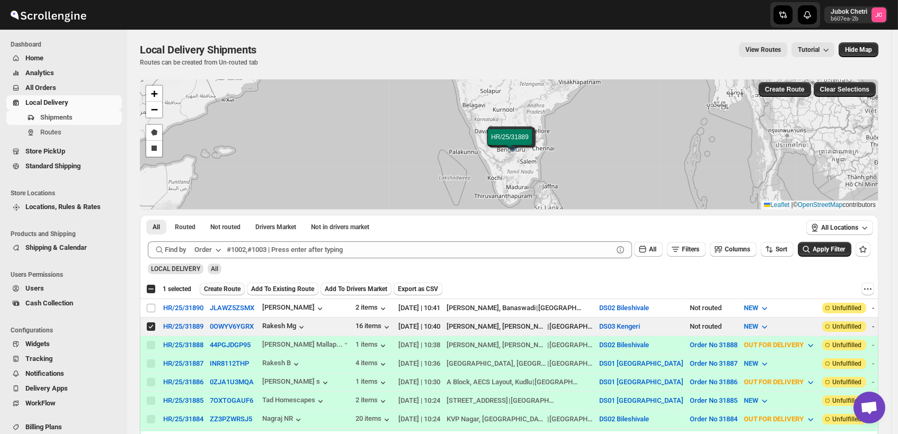
click at [219, 291] on span "Create Route" at bounding box center [222, 289] width 37 height 8
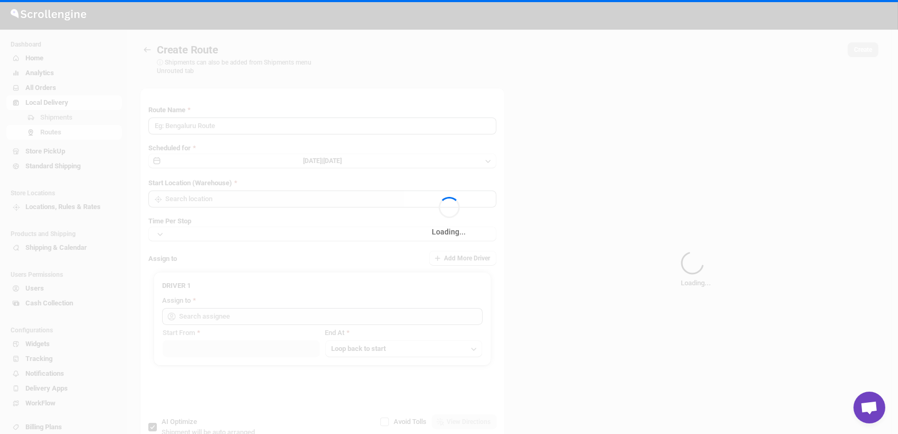
type input "Route - 11/10-1044"
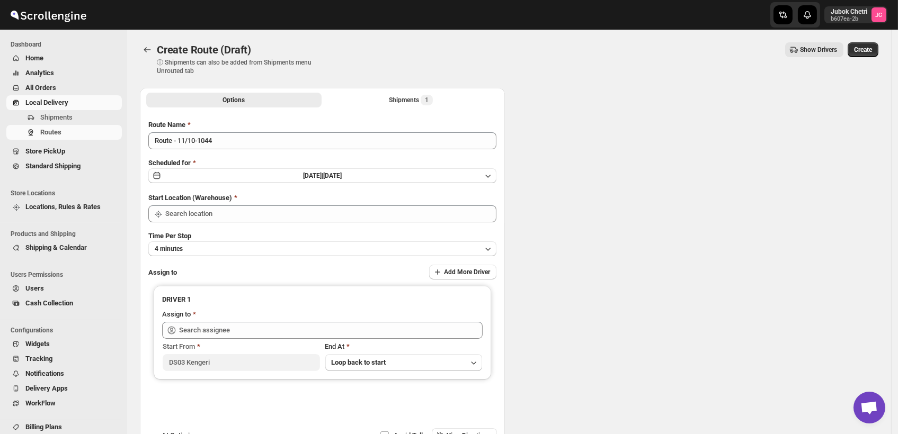
type input "DS03 Kengeri"
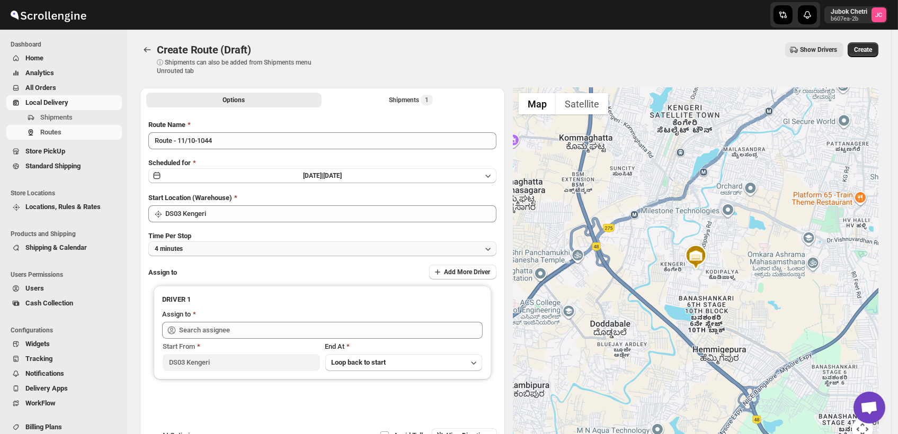
click at [238, 253] on button "4 minutes" at bounding box center [322, 249] width 348 height 15
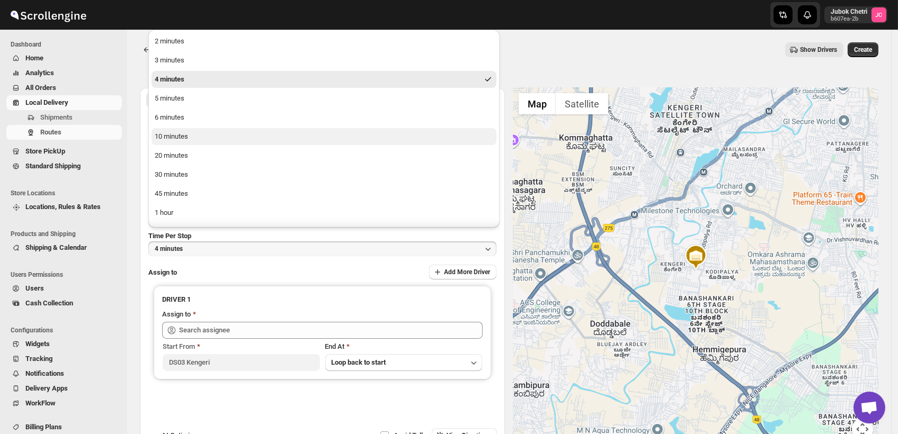
click at [181, 129] on button "10 minutes" at bounding box center [324, 136] width 345 height 17
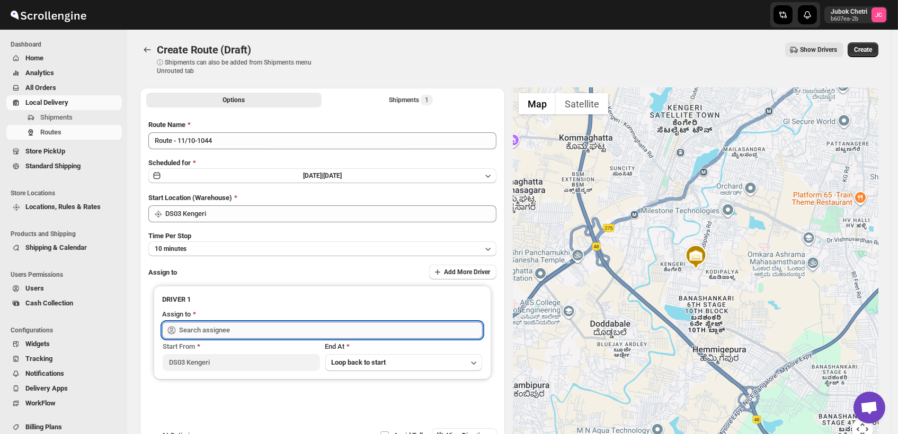
click at [233, 330] on input "text" at bounding box center [331, 330] width 304 height 17
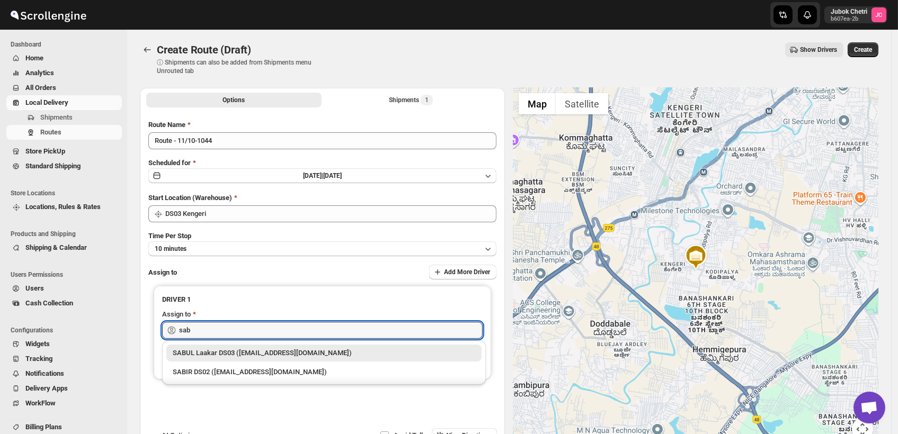
click at [258, 353] on div "SABUL Laakar DS03 ([EMAIL_ADDRESS][DOMAIN_NAME])" at bounding box center [324, 353] width 303 height 11
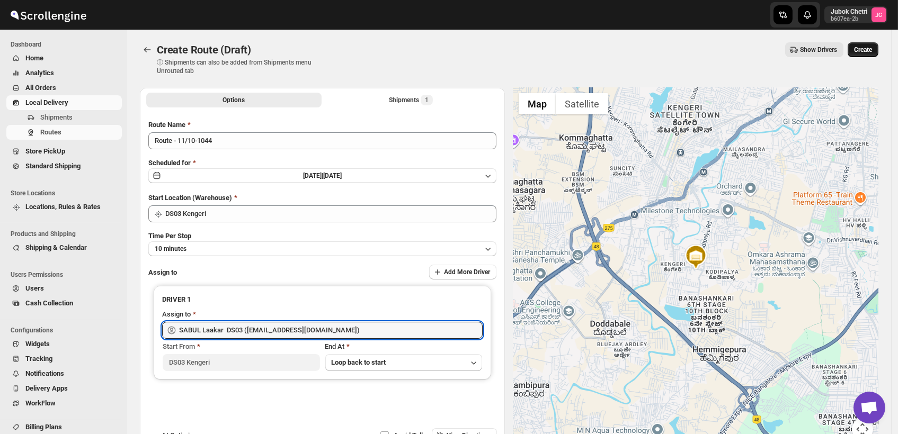
type input "SABUL Laakar DS03 ([EMAIL_ADDRESS][DOMAIN_NAME])"
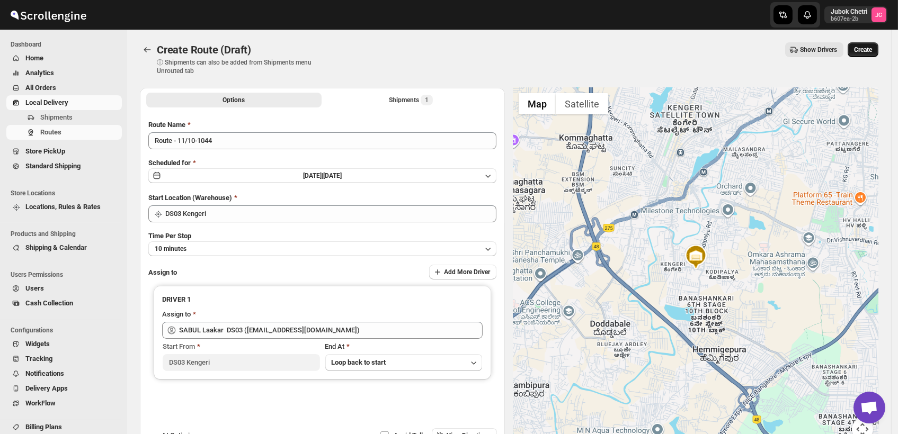
click at [872, 50] on span "Create" at bounding box center [863, 50] width 18 height 8
